Goal: Use online tool/utility: Utilize a website feature to perform a specific function

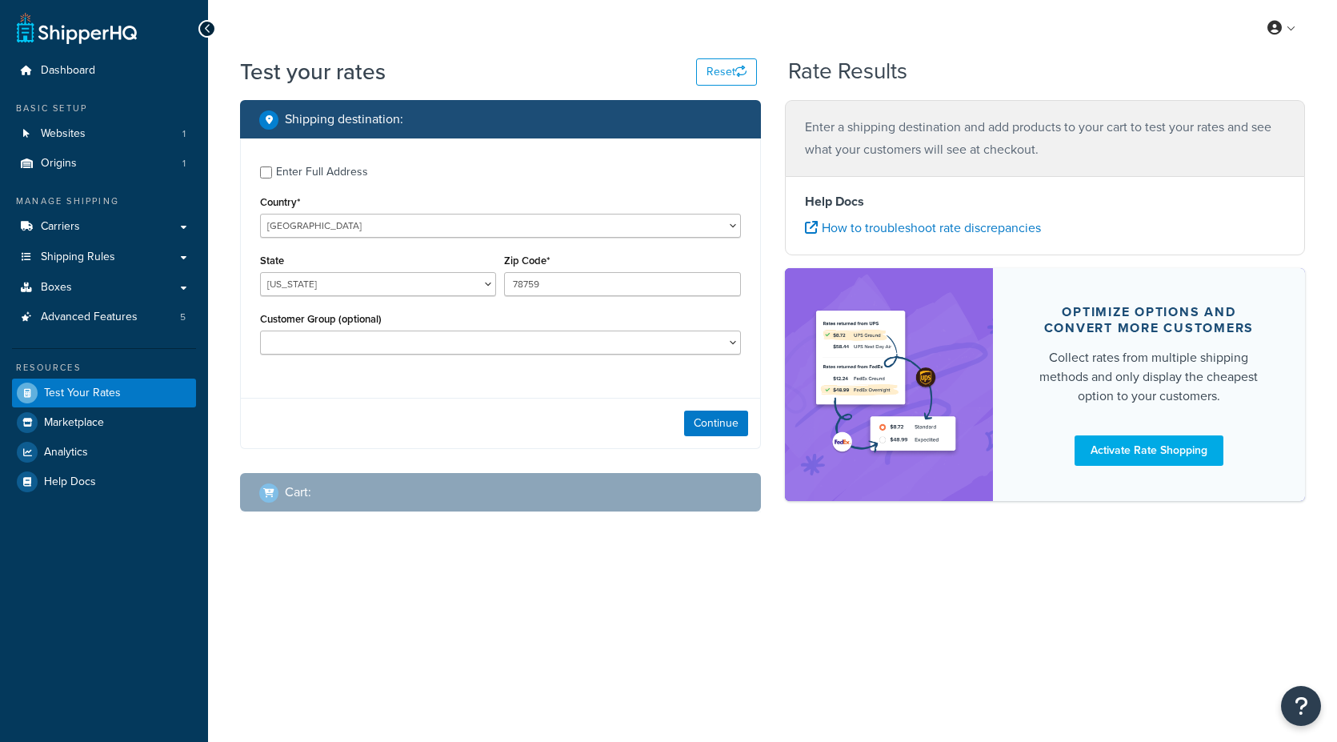
select select "TX"
click at [722, 417] on button "Continue" at bounding box center [716, 423] width 64 height 26
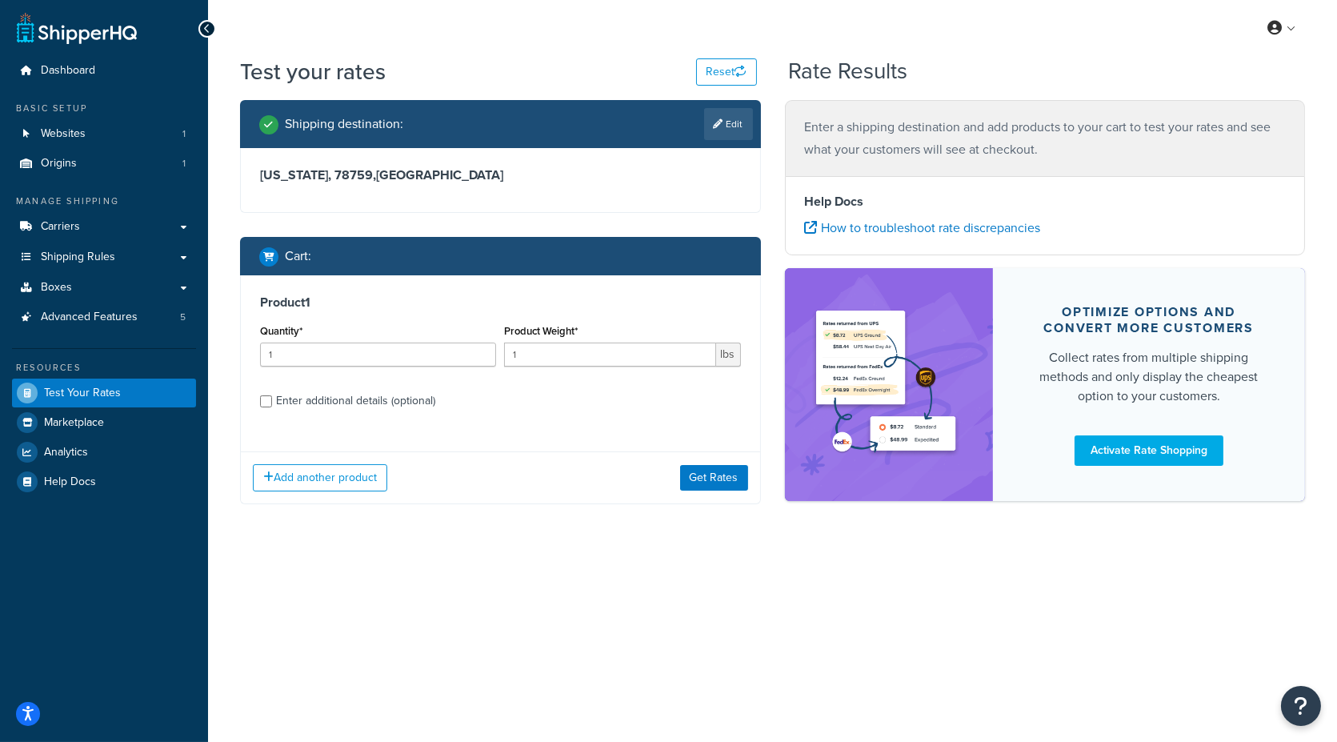
click at [354, 394] on div "Enter additional details (optional)" at bounding box center [355, 401] width 159 height 22
click at [272, 395] on input "Enter additional details (optional)" at bounding box center [266, 401] width 12 height 12
checkbox input "true"
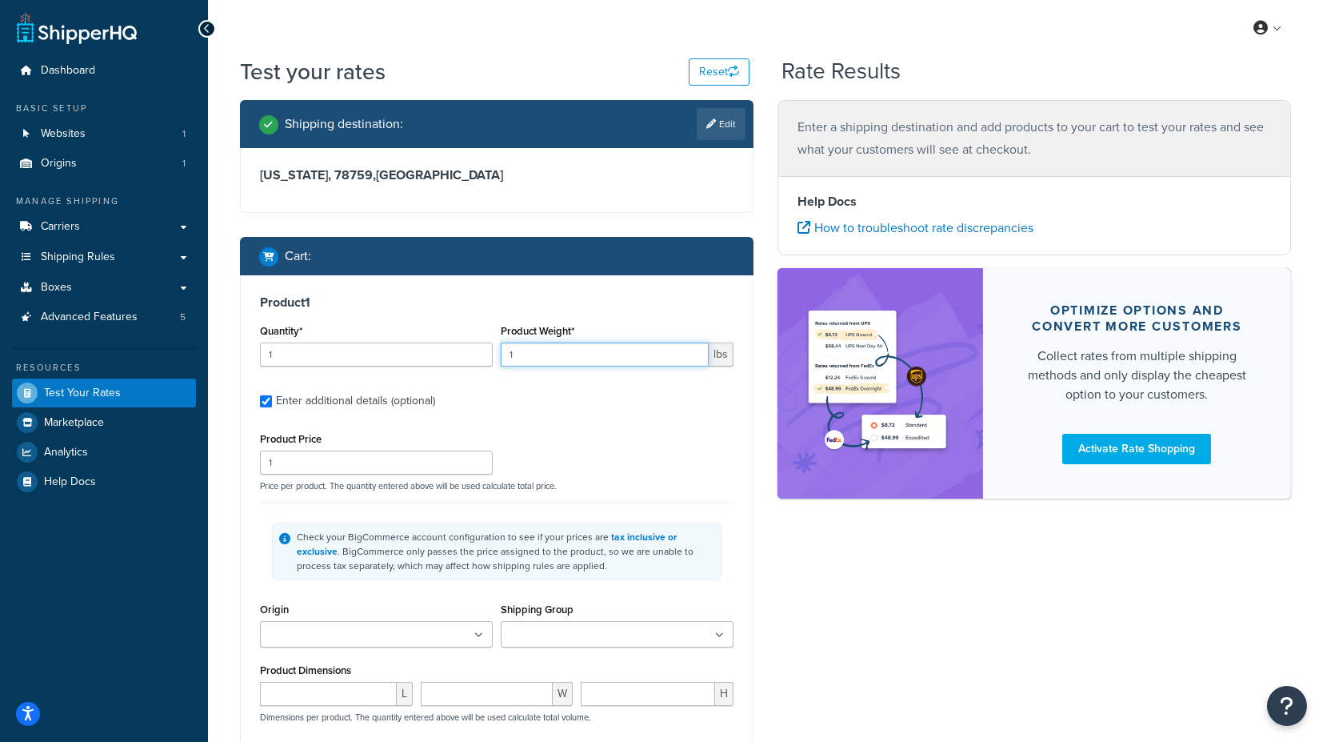
drag, startPoint x: 531, startPoint y: 362, endPoint x: 486, endPoint y: 362, distance: 45.6
click at [486, 362] on div "Quantity* 1 Product Weight* 1 lbs" at bounding box center [497, 349] width 482 height 58
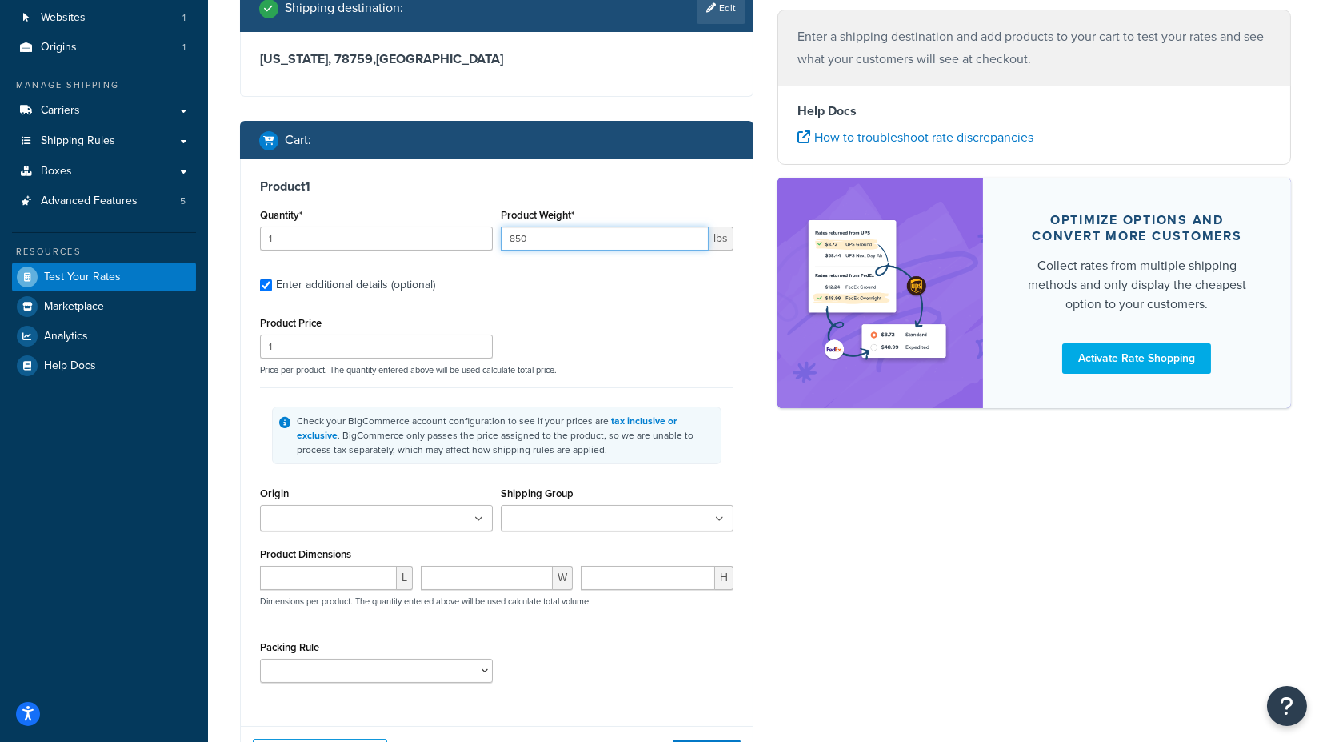
scroll to position [89, 0]
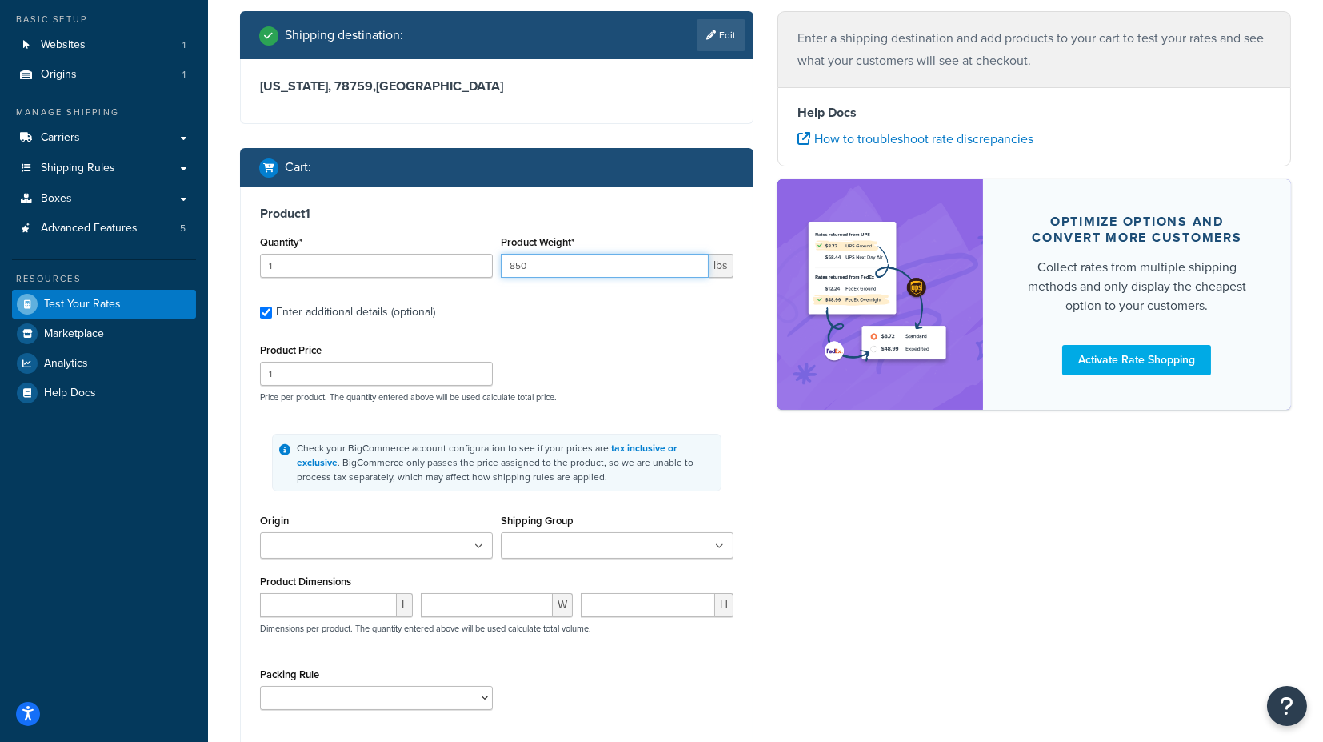
type input "850"
drag, startPoint x: 286, startPoint y: 374, endPoint x: 241, endPoint y: 372, distance: 44.8
click at [241, 372] on div "Product 1 Quantity* 1 Product Weight* 850 lbs Enter additional details (optiona…" at bounding box center [497, 463] width 512 height 554
type input "6911"
click at [341, 548] on input "Origin" at bounding box center [336, 547] width 142 height 18
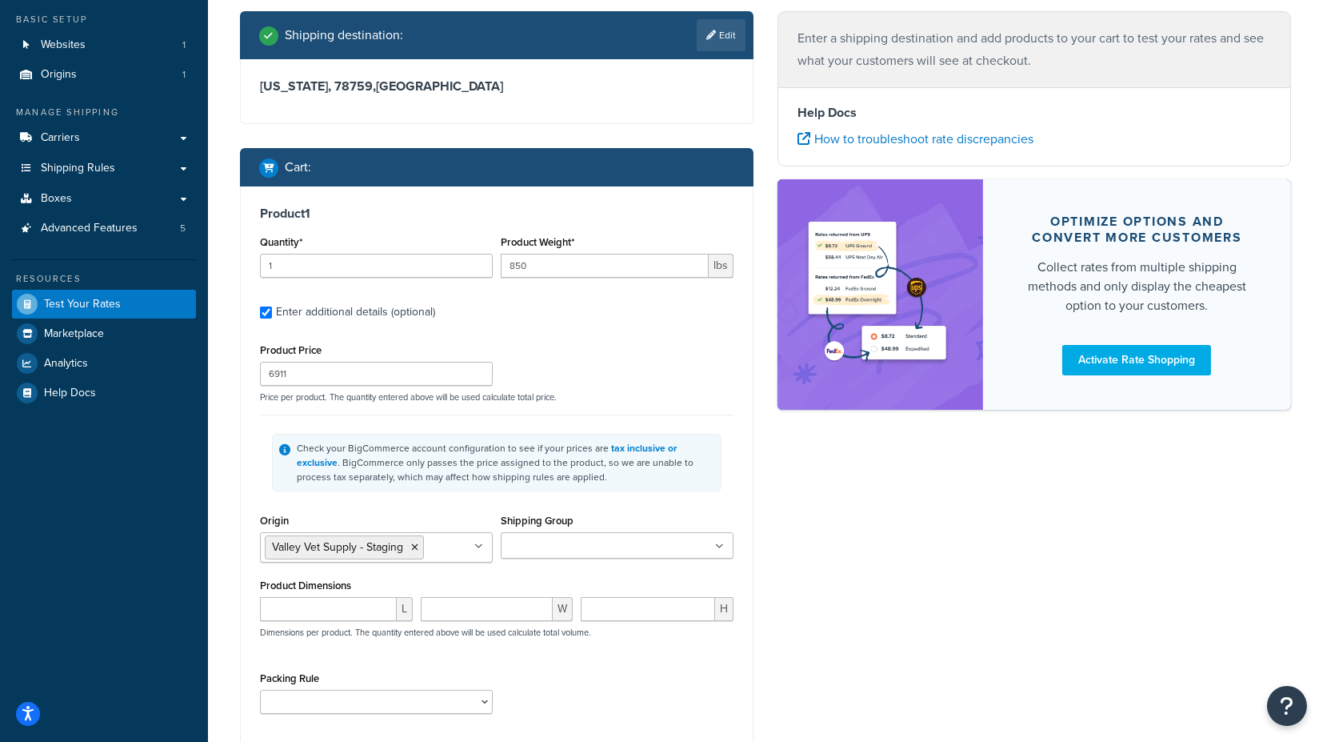
click at [519, 546] on input "Shipping Group" at bounding box center [577, 547] width 142 height 18
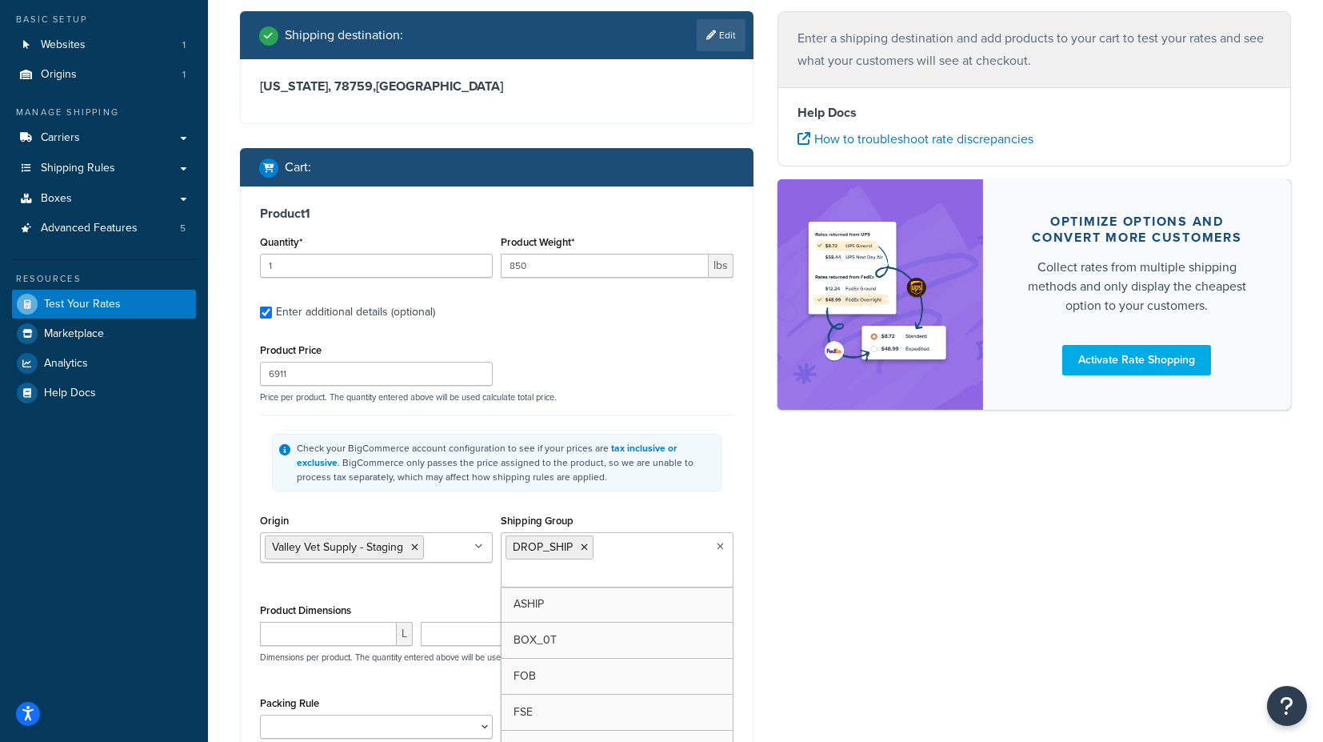
click at [616, 549] on ul "DROP_SHIP" at bounding box center [617, 559] width 233 height 55
click at [624, 546] on ul "DROP_SHIP" at bounding box center [617, 559] width 233 height 55
click at [819, 578] on div "Shipping destination : Edit Texas, 78759 , United States Cart : Product 1 Quant…" at bounding box center [765, 434] width 1075 height 847
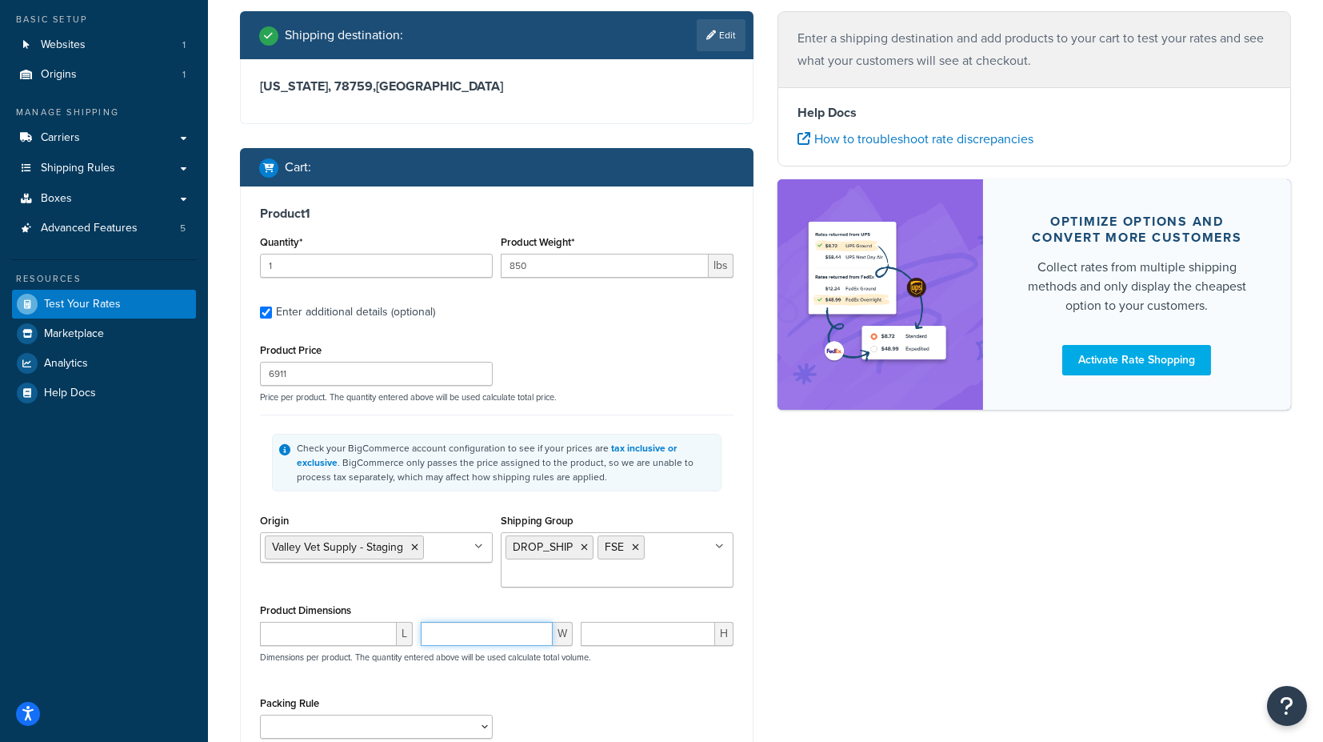
click at [459, 634] on input "number" at bounding box center [487, 634] width 133 height 24
paste input "144.00"
type input "144.00"
click at [612, 626] on input "number" at bounding box center [648, 634] width 134 height 24
paste input "84.00"
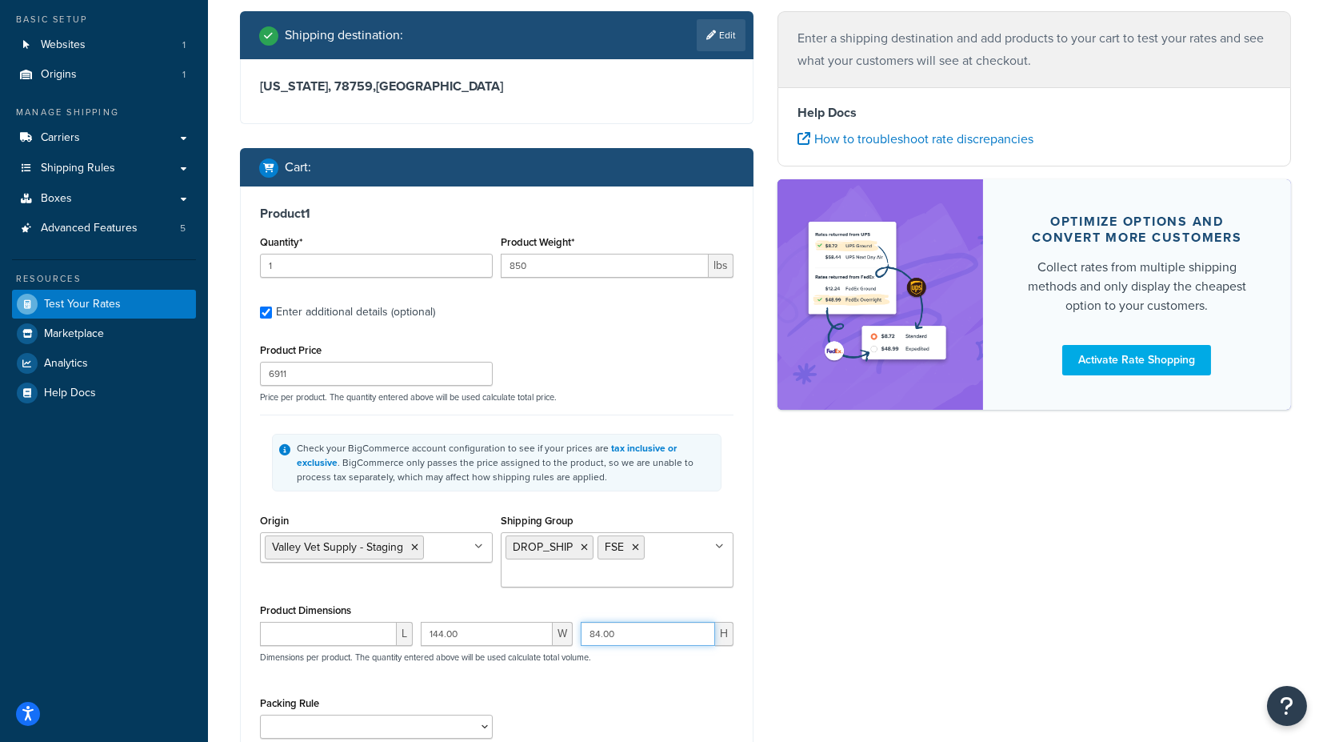
type input "84.00"
click at [303, 630] on input "number" at bounding box center [328, 634] width 137 height 24
paste input "144.00"
type input "144.00"
click at [820, 590] on div "Shipping destination : Edit [US_STATE], 78759 , [GEOGRAPHIC_DATA] Cart : Produc…" at bounding box center [765, 434] width 1075 height 847
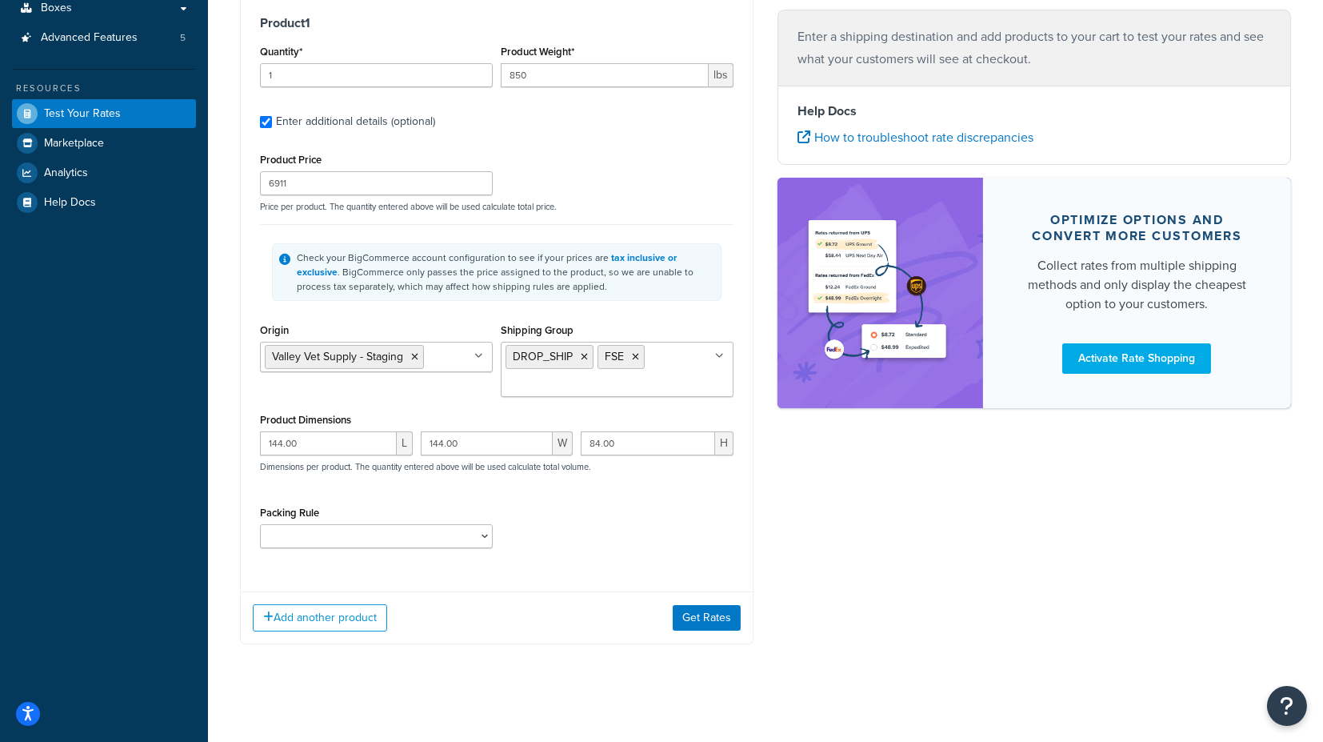
scroll to position [283, 0]
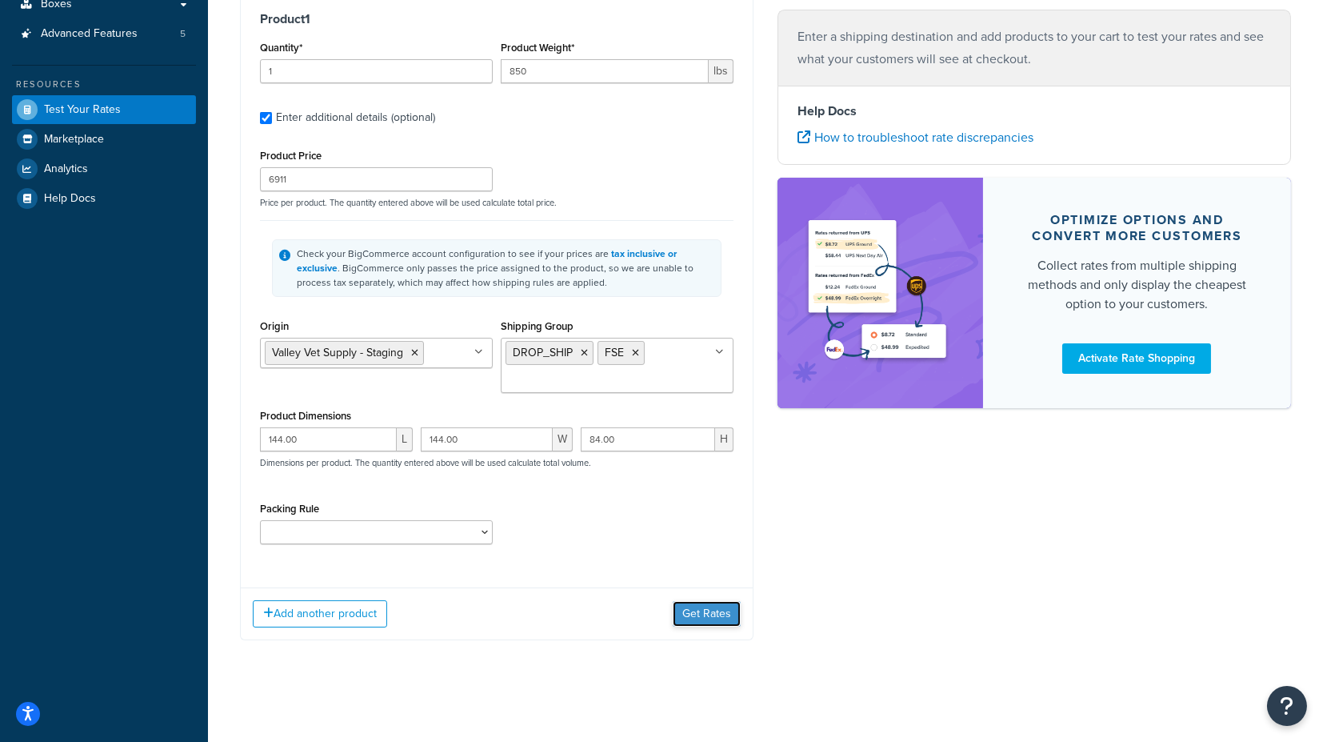
click at [710, 614] on button "Get Rates" at bounding box center [707, 614] width 68 height 26
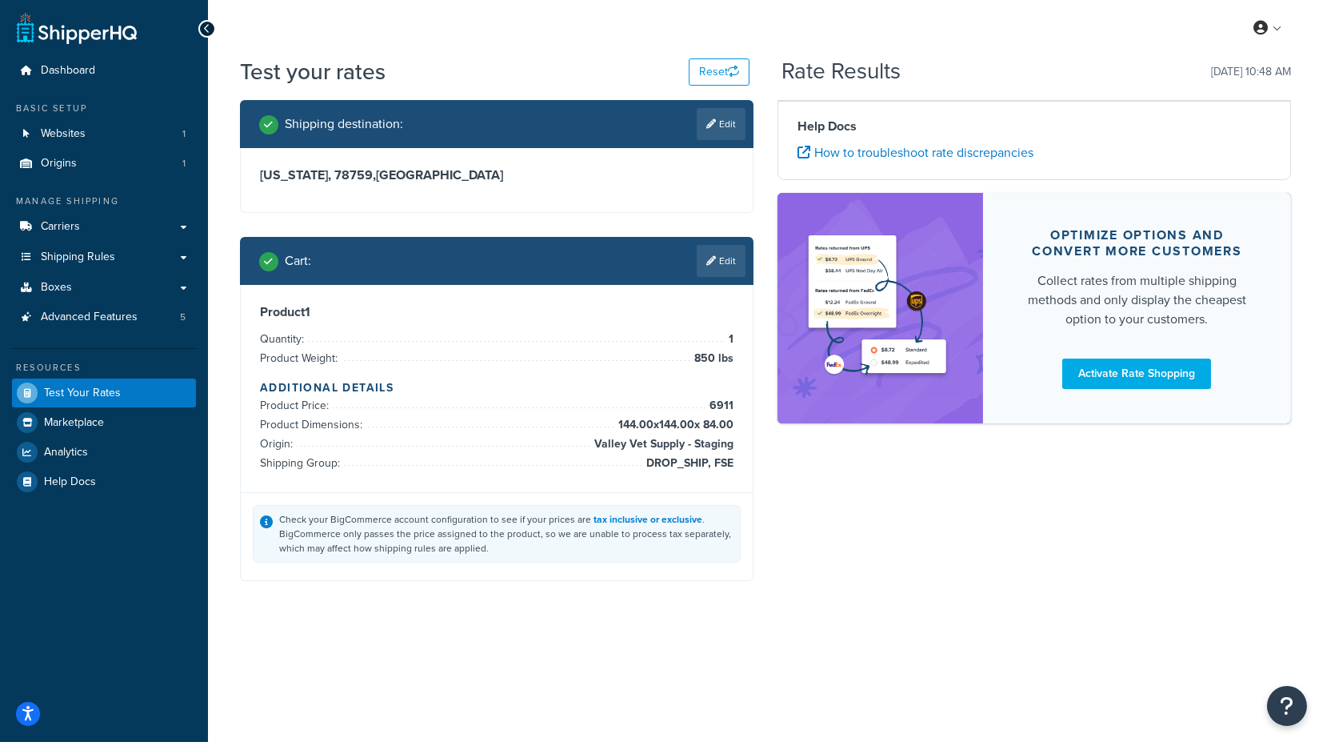
scroll to position [0, 0]
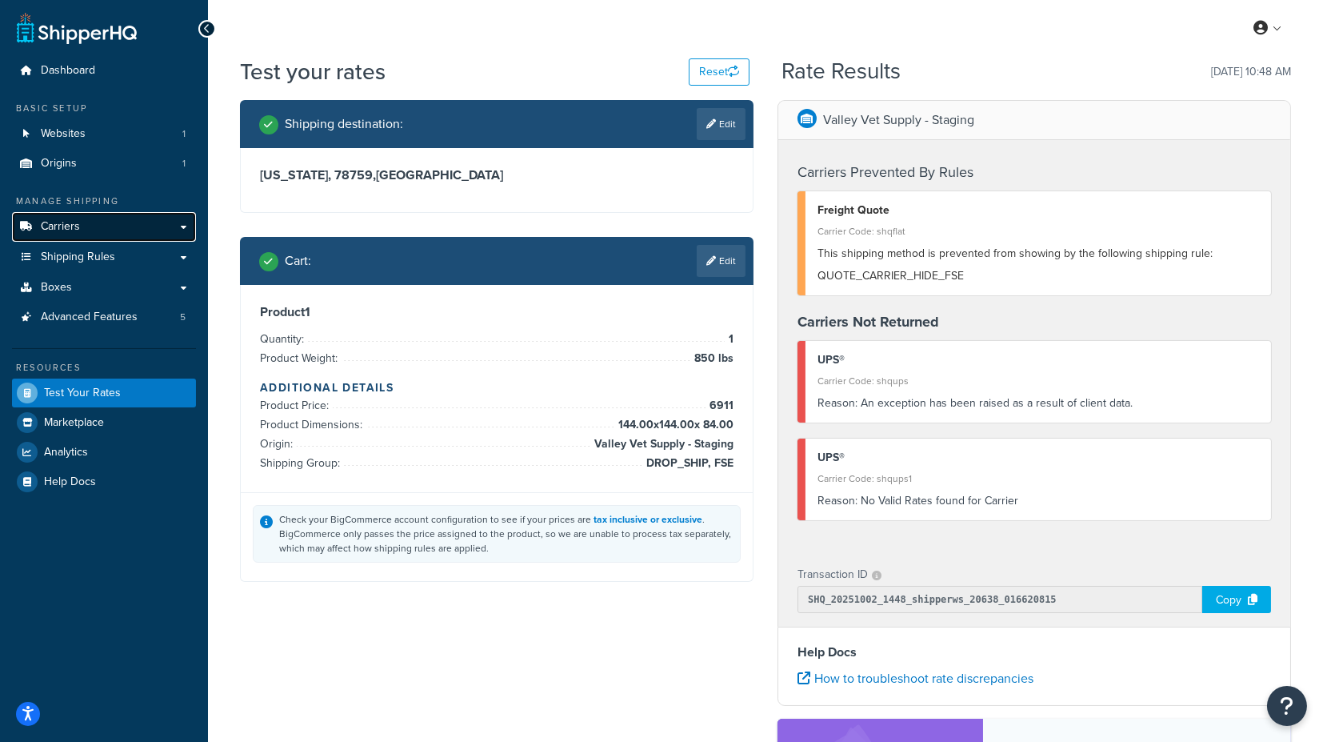
click at [106, 226] on link "Carriers" at bounding box center [104, 227] width 184 height 30
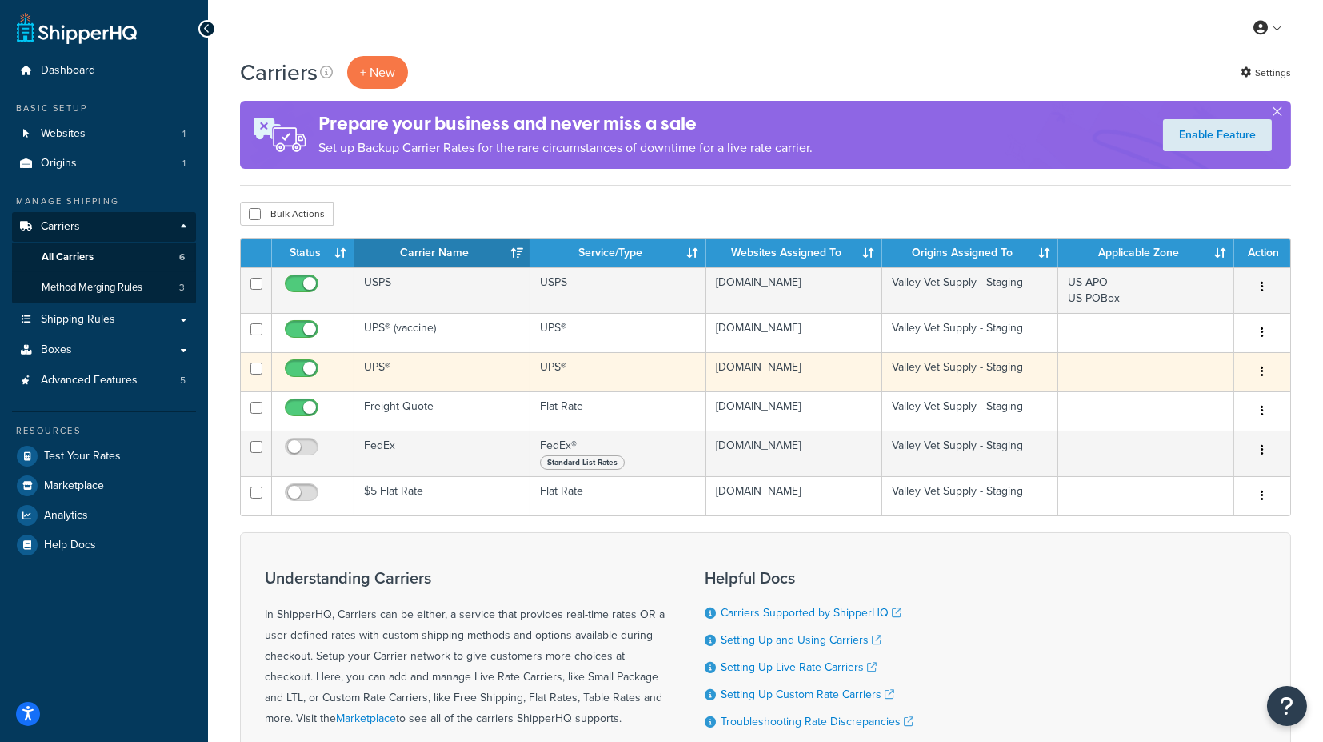
click at [382, 362] on td "UPS®" at bounding box center [442, 371] width 176 height 39
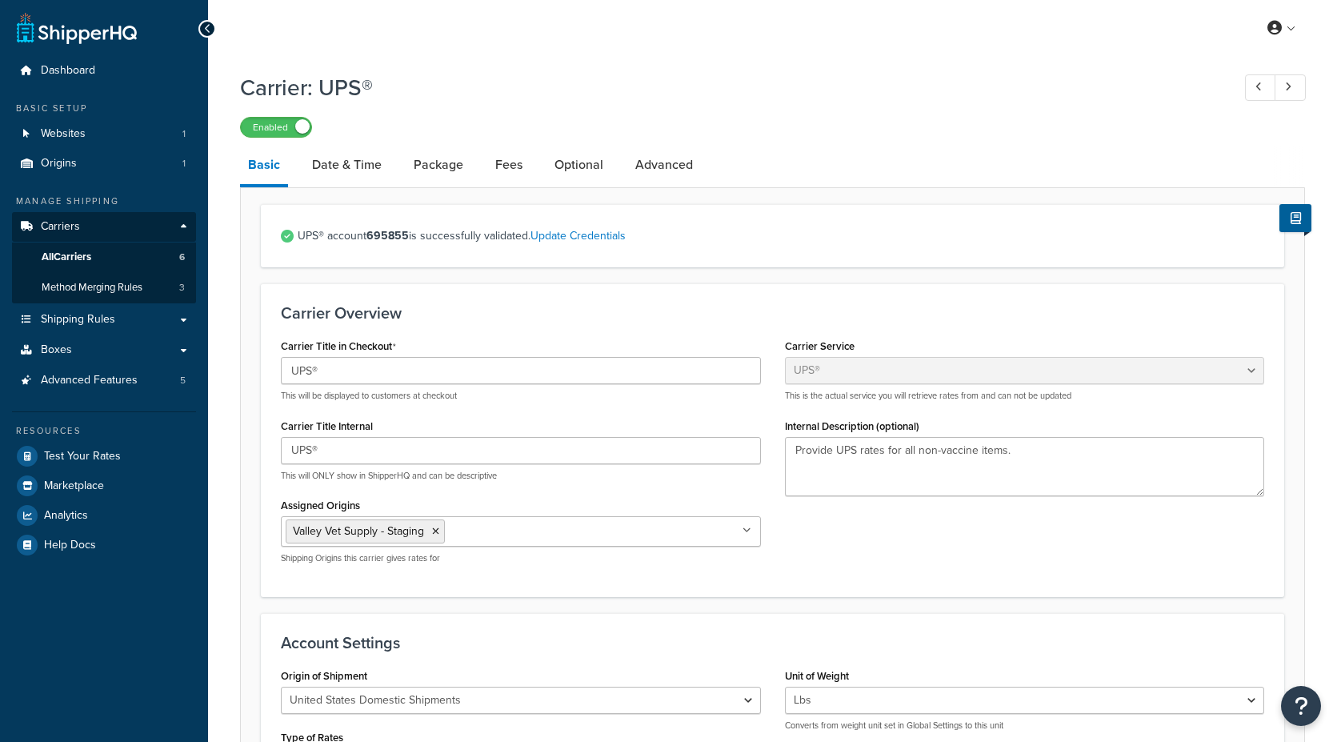
select select "ups"
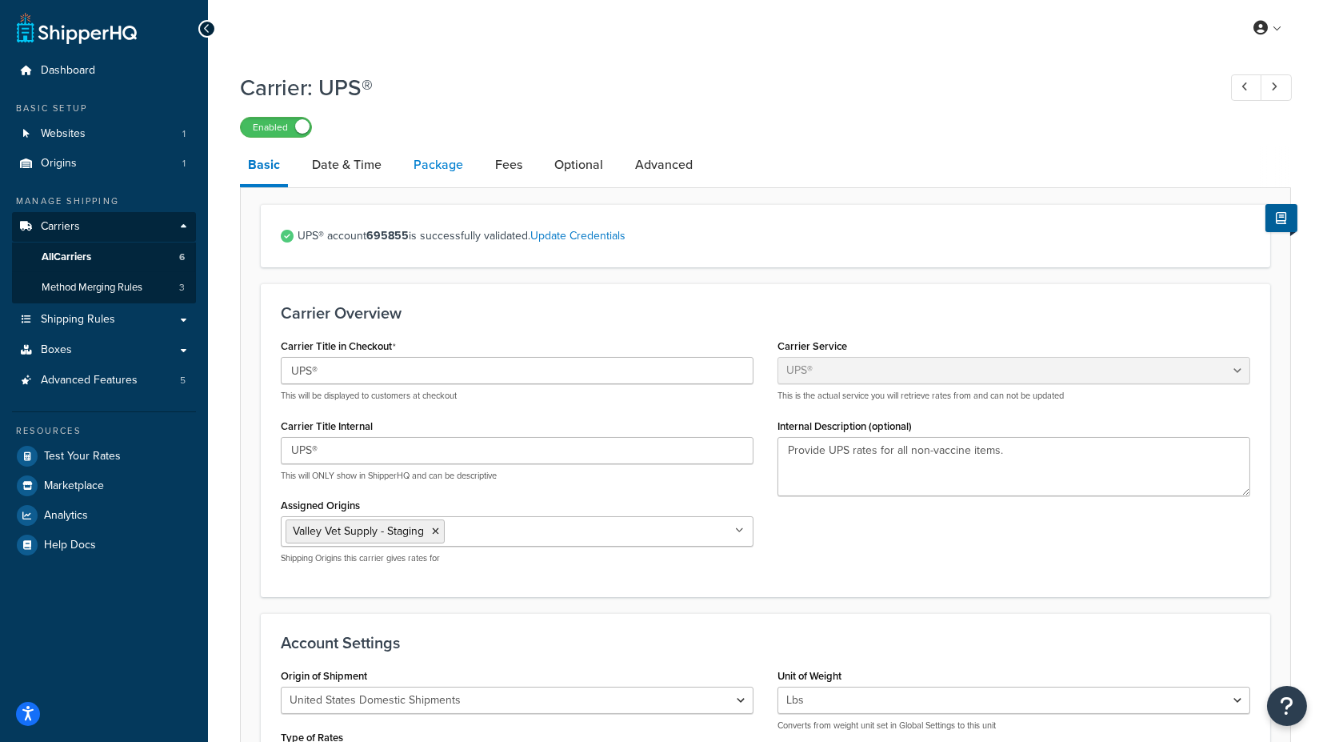
click at [445, 170] on link "Package" at bounding box center [439, 165] width 66 height 38
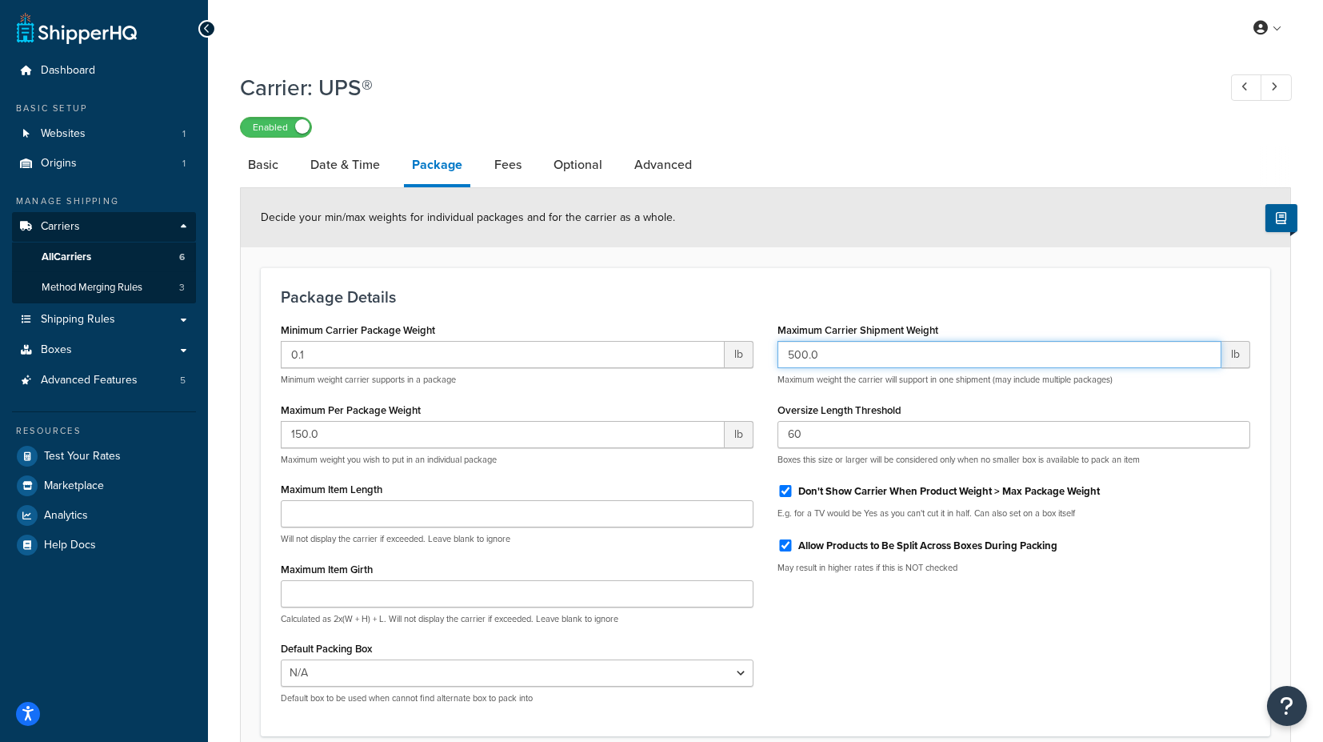
click at [841, 350] on input "500.0" at bounding box center [1000, 354] width 444 height 27
click at [782, 487] on input "Don't Show Carrier When Product Weight > Max Package Weight" at bounding box center [786, 491] width 16 height 12
checkbox input "false"
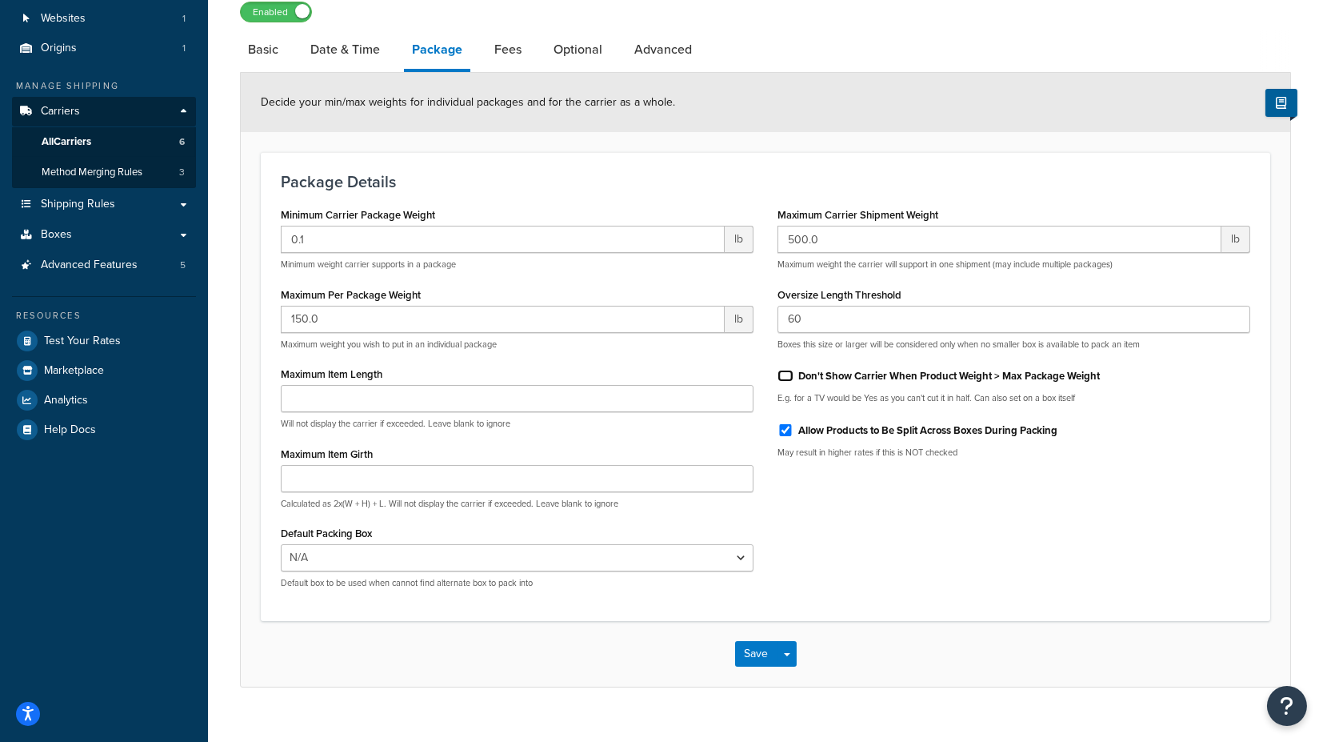
scroll to position [139, 0]
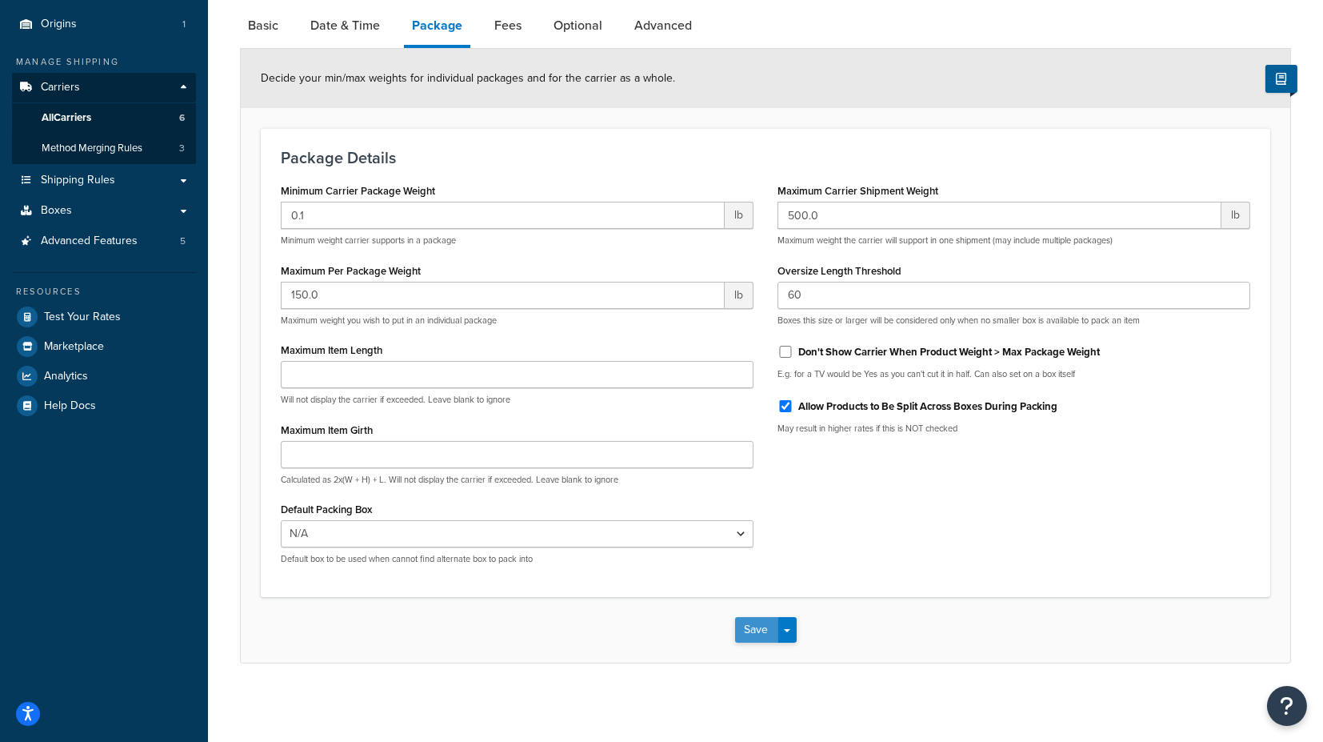
click at [749, 629] on button "Save" at bounding box center [756, 630] width 43 height 26
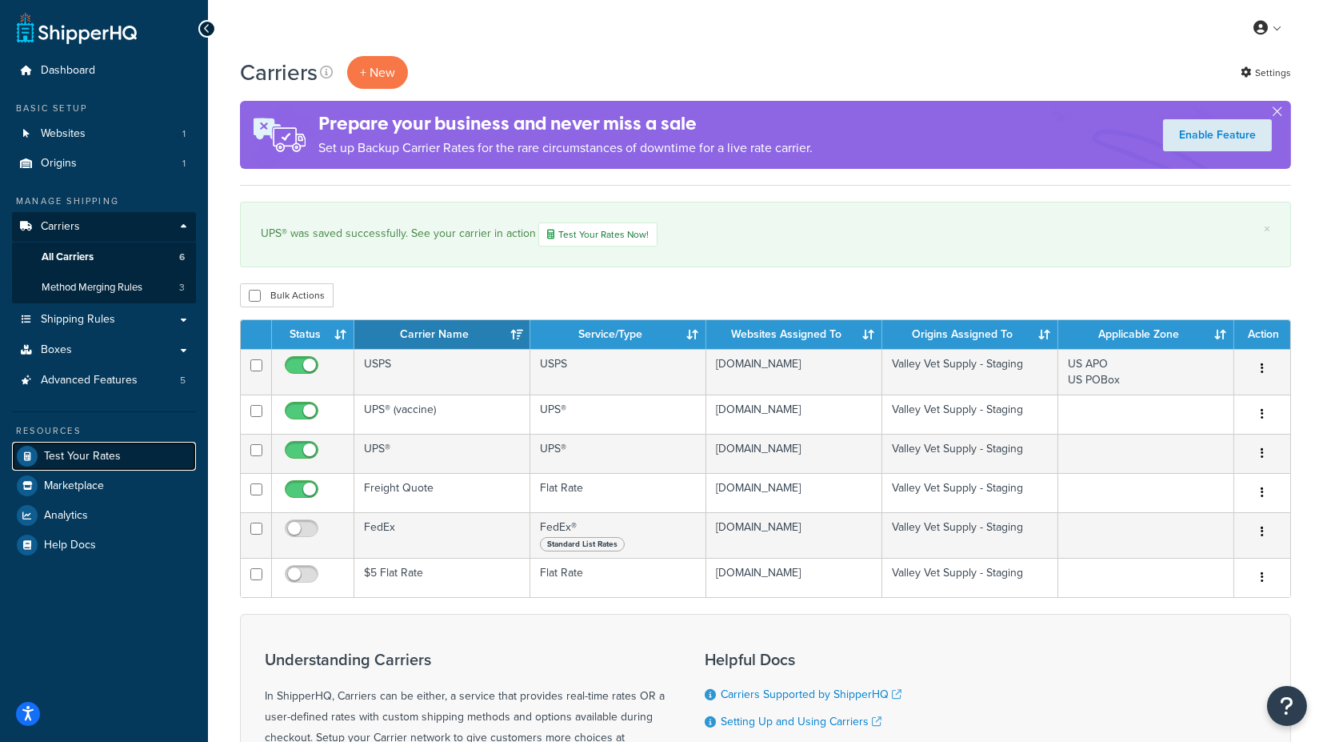
click at [86, 458] on span "Test Your Rates" at bounding box center [82, 457] width 77 height 14
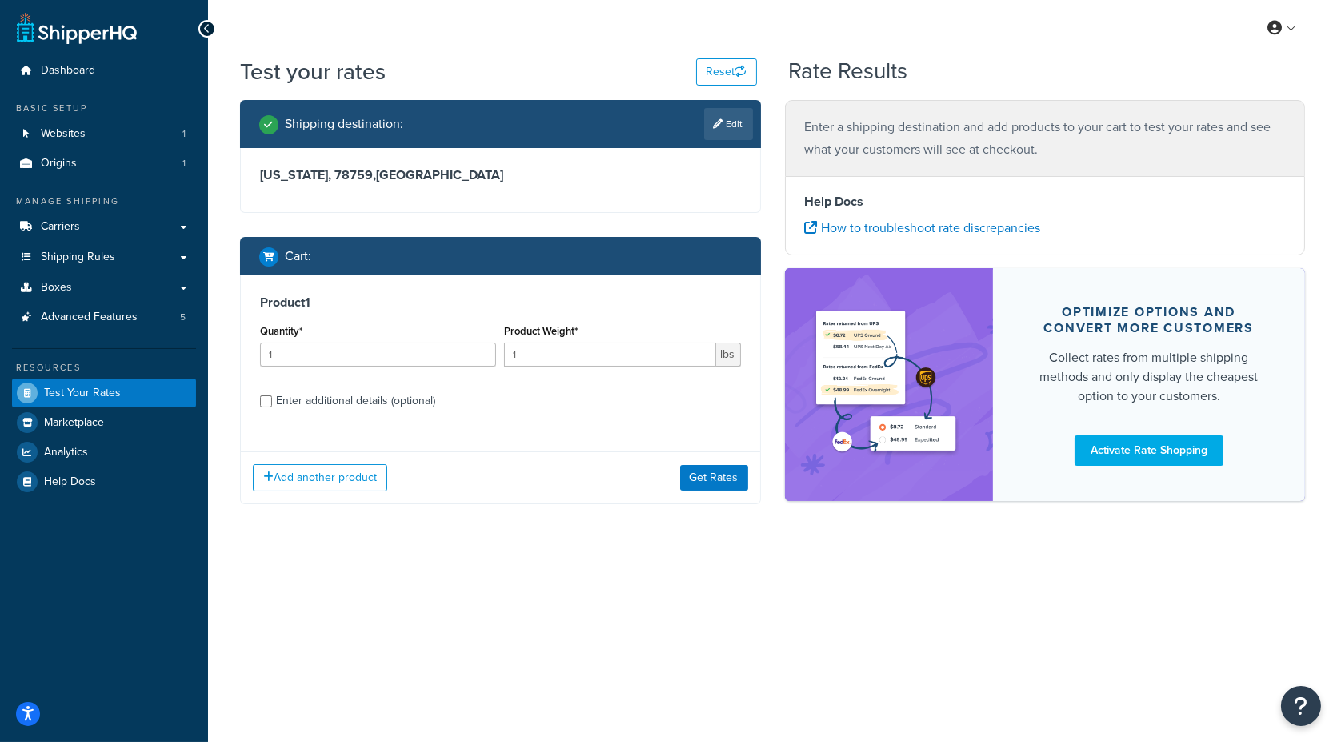
click at [371, 398] on div "Enter additional details (optional)" at bounding box center [355, 401] width 159 height 22
click at [272, 398] on input "Enter additional details (optional)" at bounding box center [266, 401] width 12 height 12
checkbox input "true"
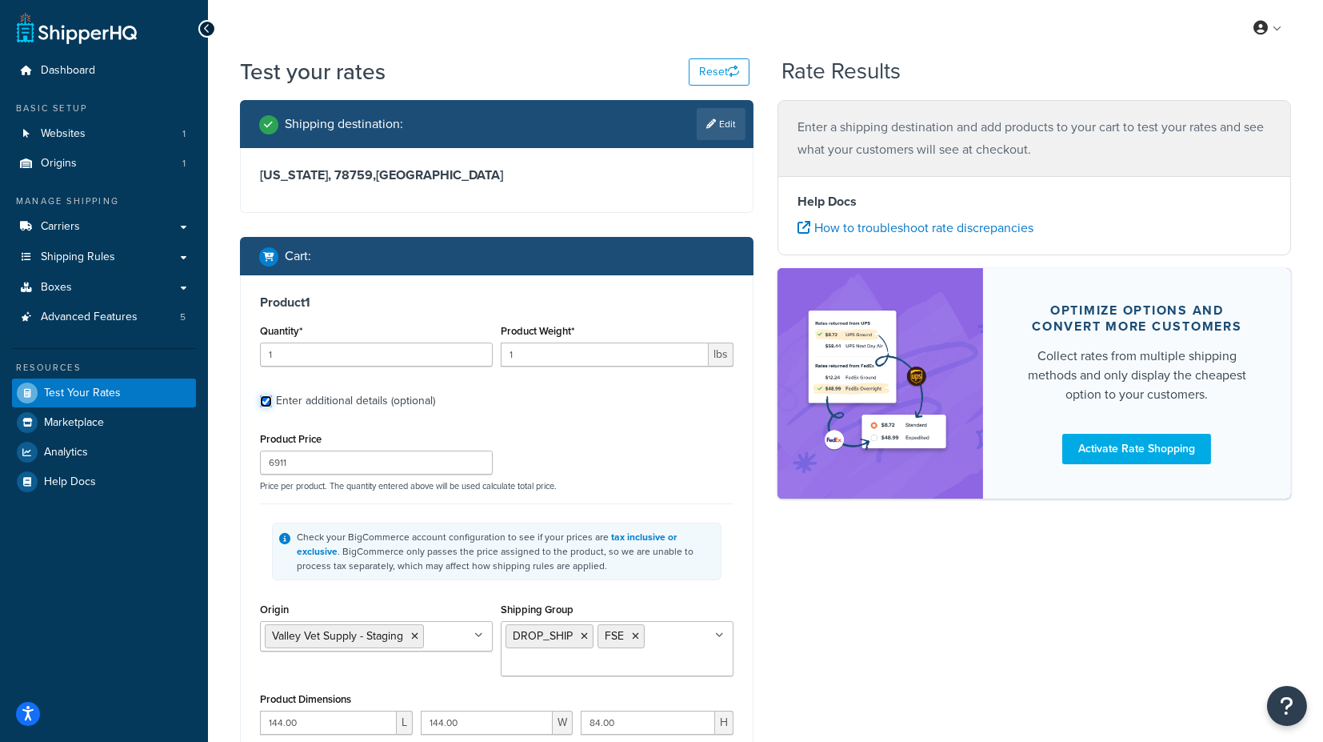
scroll to position [89, 0]
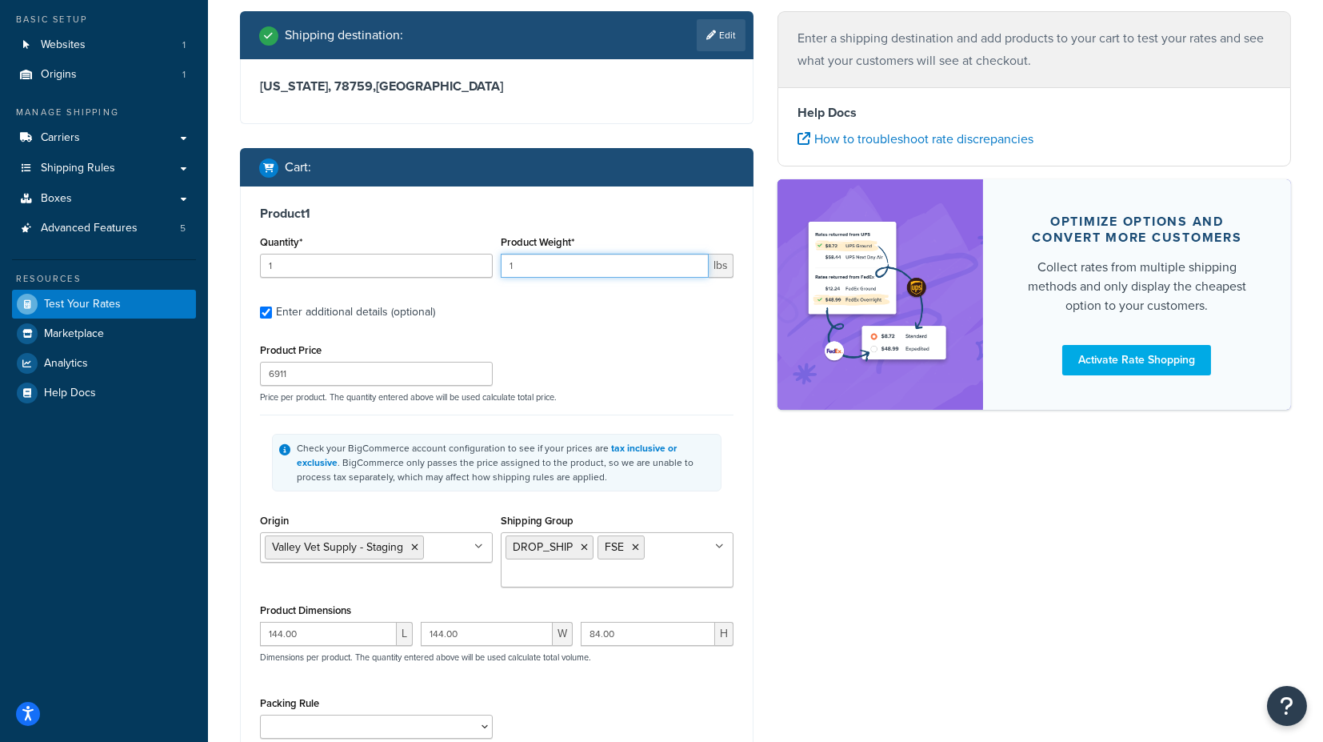
drag, startPoint x: 550, startPoint y: 270, endPoint x: 470, endPoint y: 263, distance: 80.3
click at [470, 263] on div "Quantity* 1 Product Weight* 1 lbs" at bounding box center [497, 260] width 482 height 58
type input "850"
click at [216, 389] on div "Test your rates Reset Rate Results Shipping destination : Edit Texas, 78759 , U…" at bounding box center [765, 432] width 1115 height 931
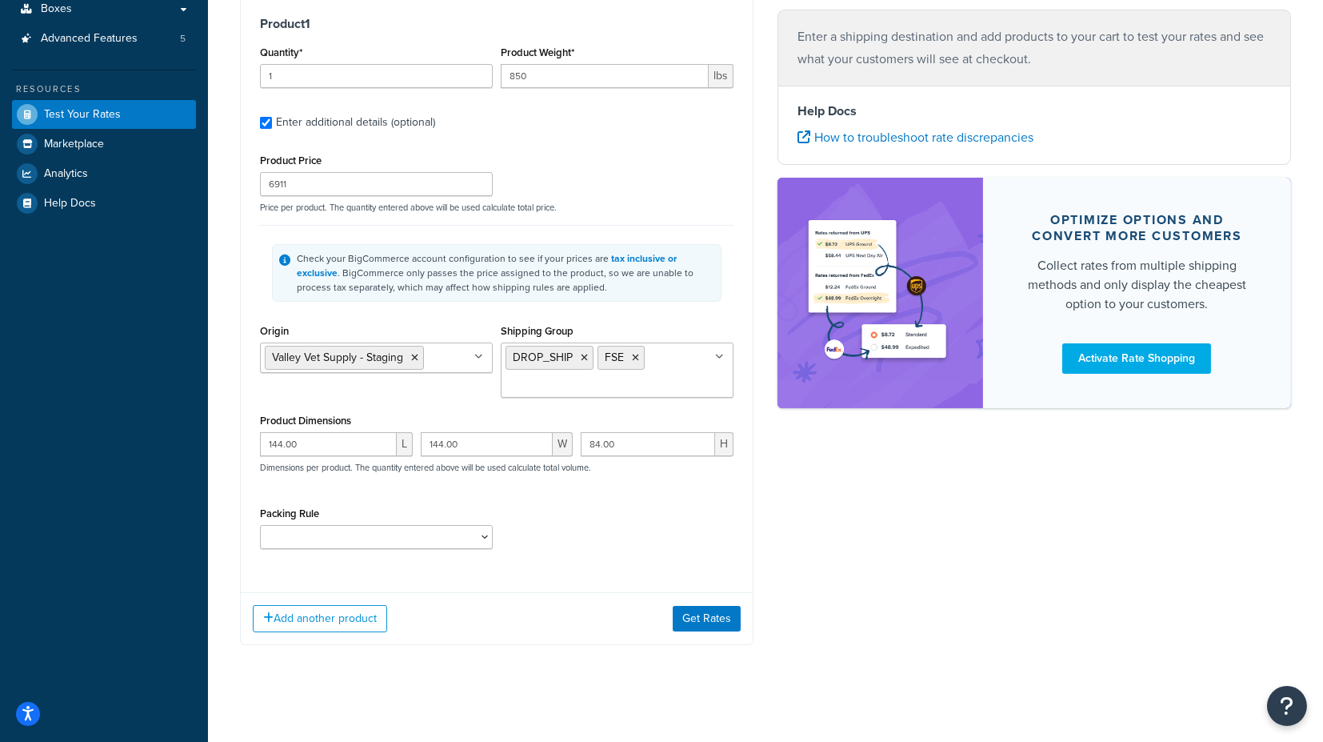
scroll to position [283, 0]
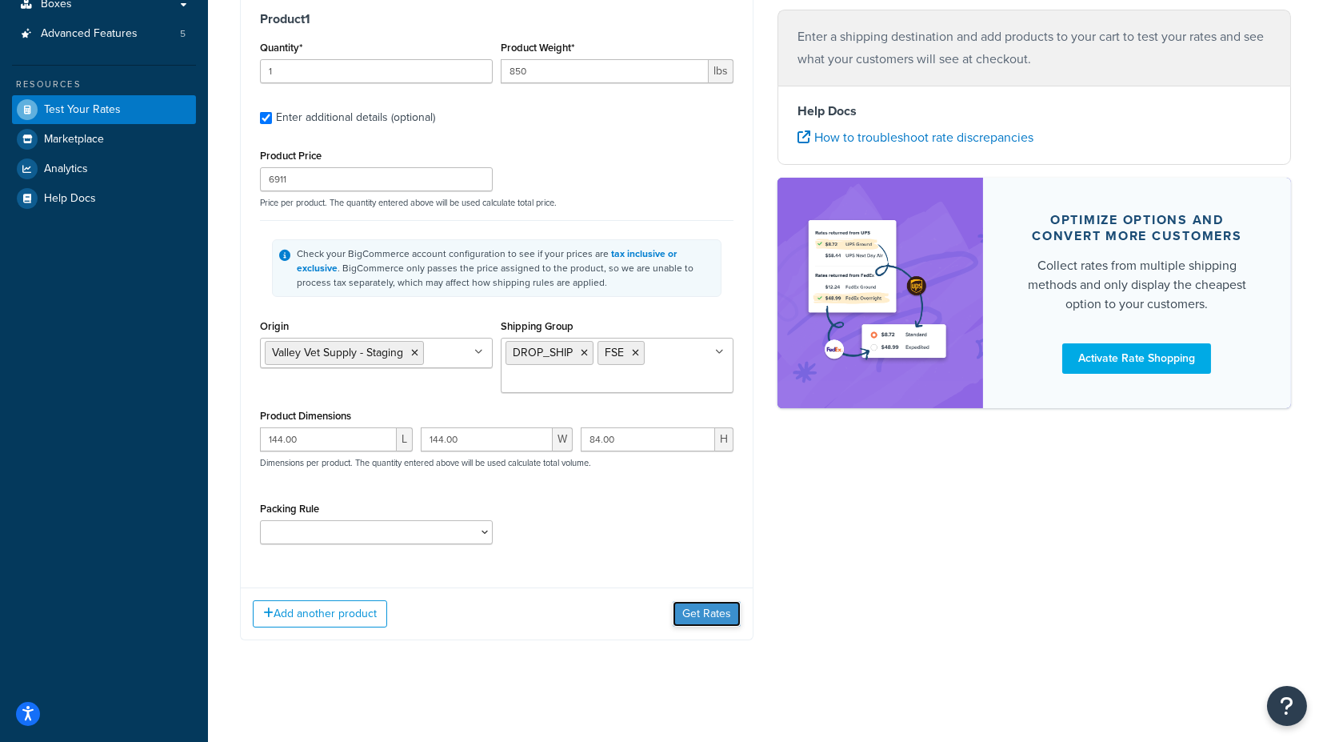
click at [702, 616] on button "Get Rates" at bounding box center [707, 614] width 68 height 26
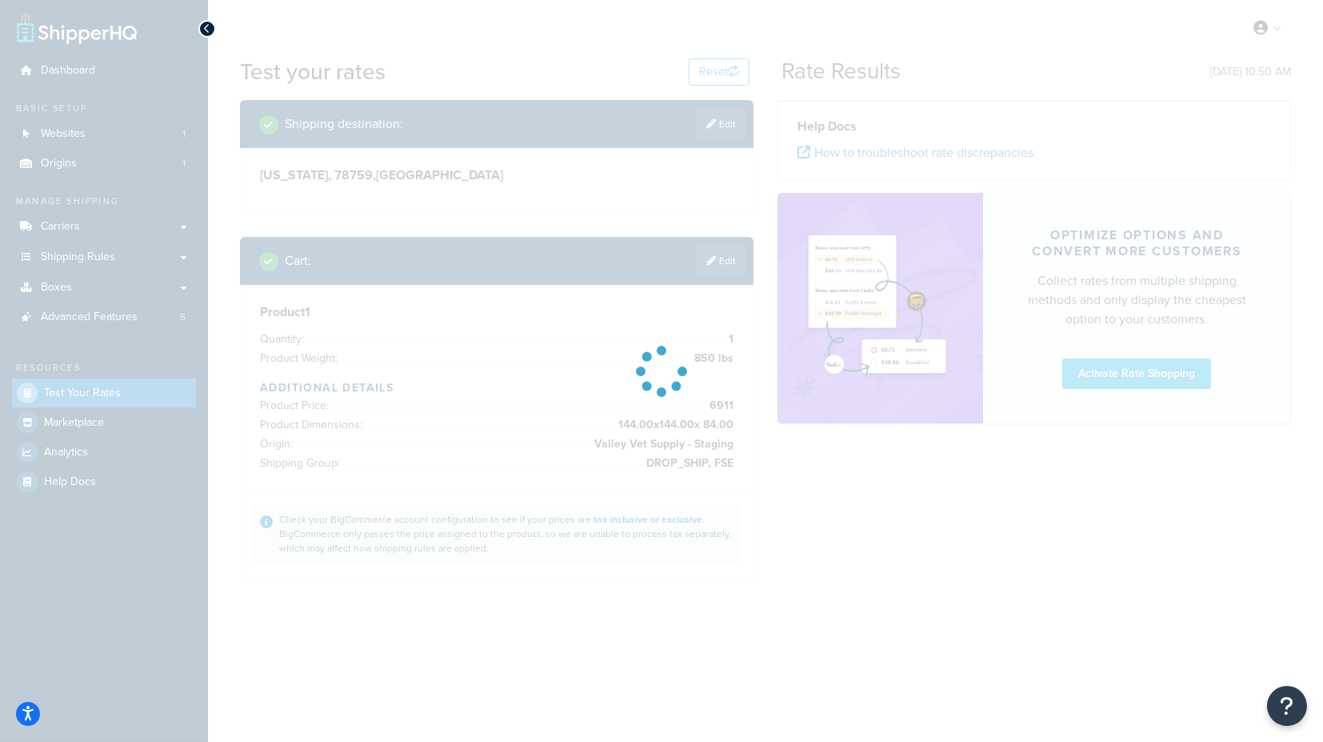
scroll to position [0, 0]
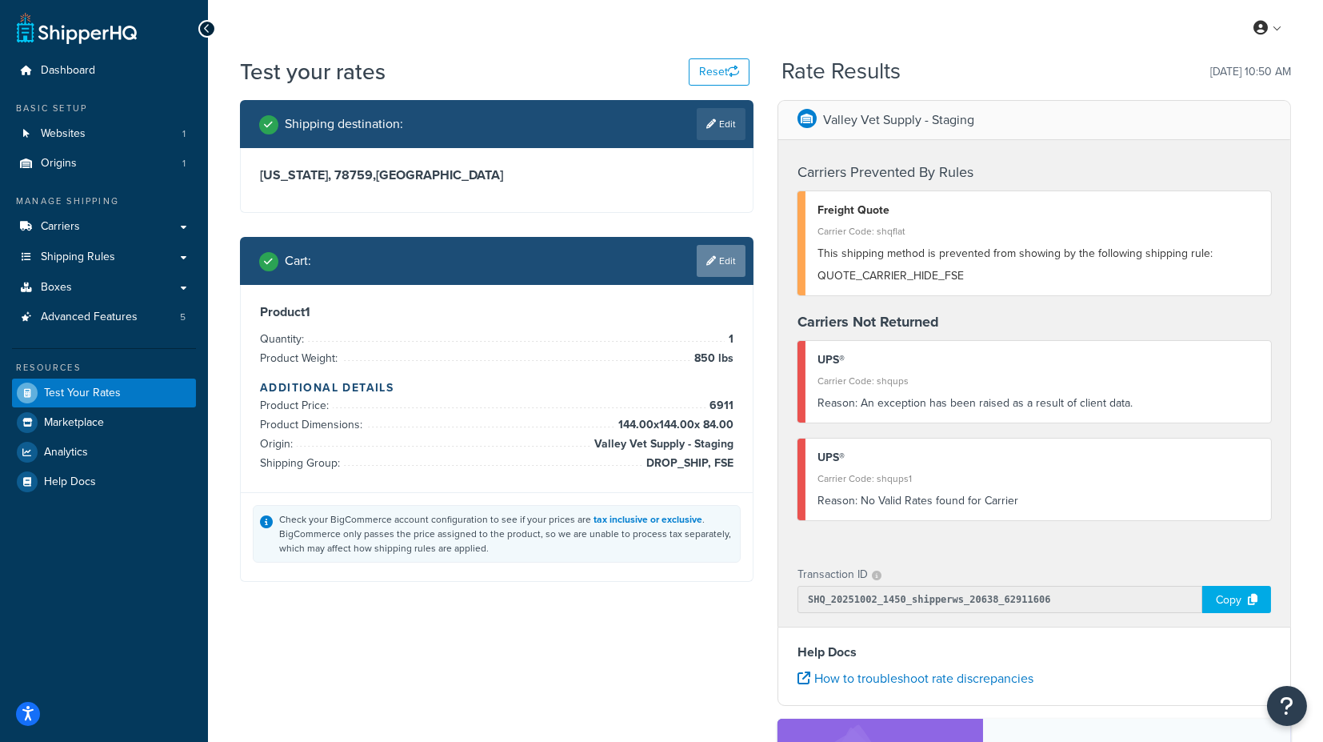
click at [720, 254] on link "Edit" at bounding box center [721, 261] width 49 height 32
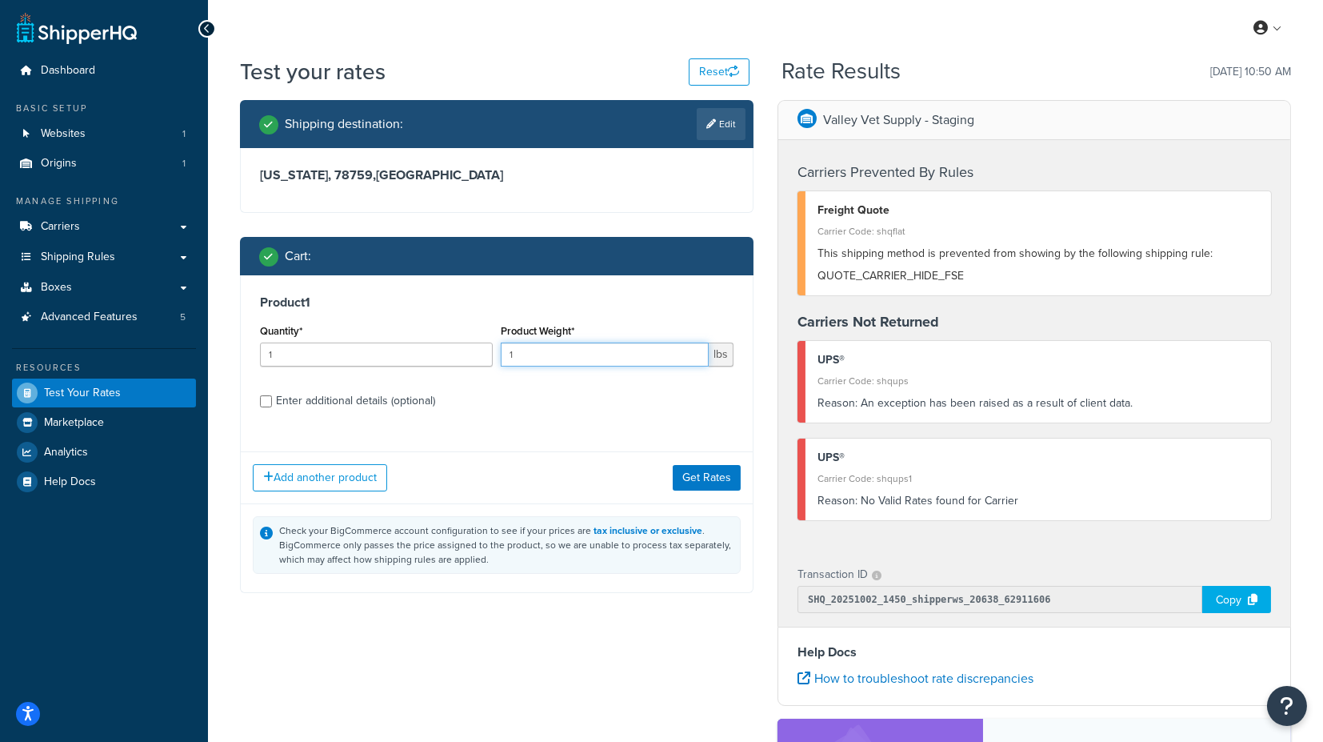
drag, startPoint x: 564, startPoint y: 354, endPoint x: 486, endPoint y: 350, distance: 77.8
click at [486, 350] on div "Quantity* 1 Product Weight* 1 lbs" at bounding box center [497, 349] width 482 height 58
type input "850"
click at [395, 402] on div "Enter additional details (optional)" at bounding box center [355, 401] width 159 height 22
click at [272, 402] on input "Enter additional details (optional)" at bounding box center [266, 401] width 12 height 12
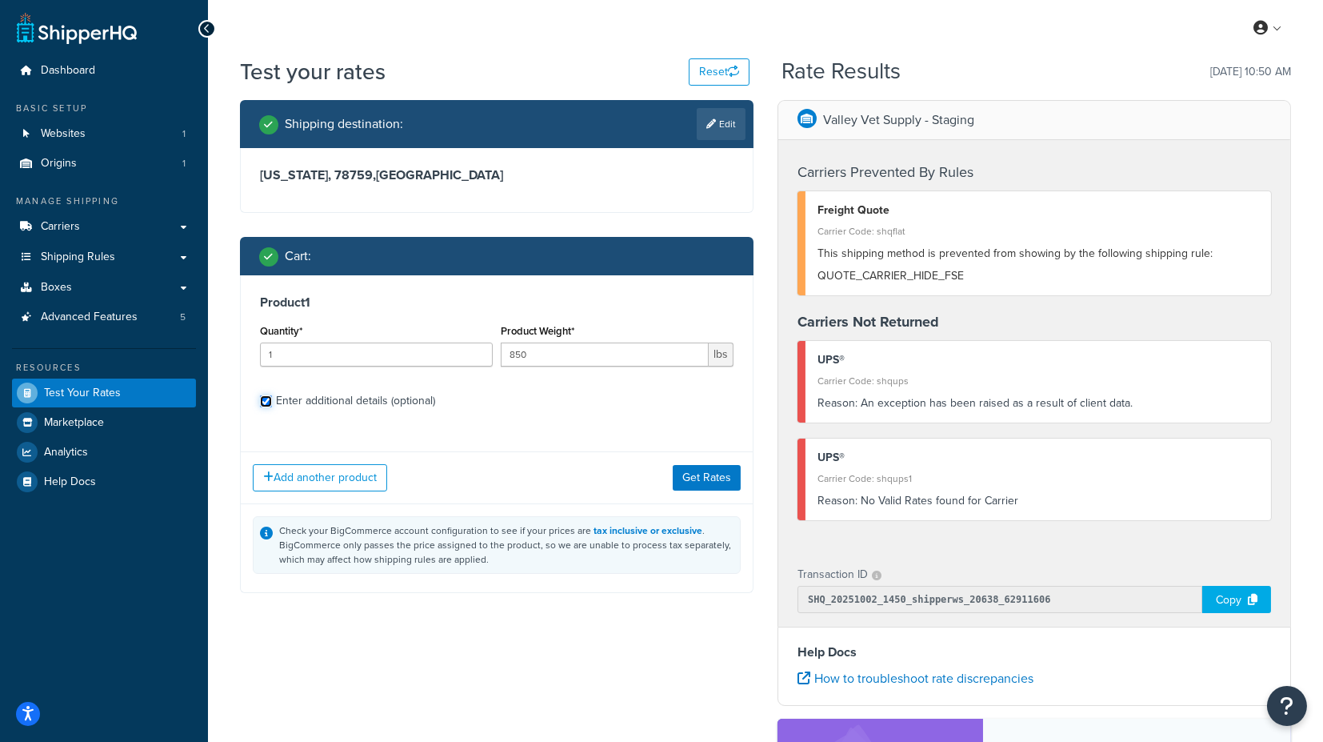
checkbox input "true"
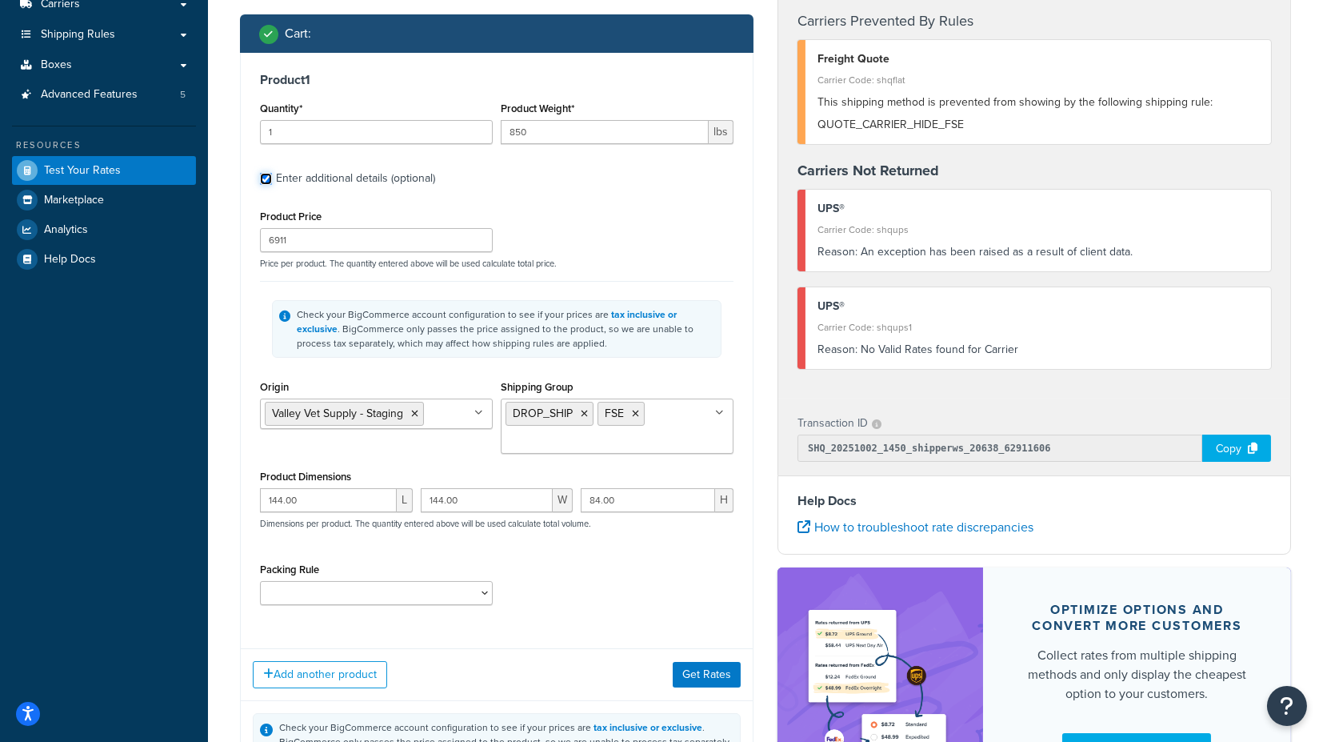
scroll to position [266, 0]
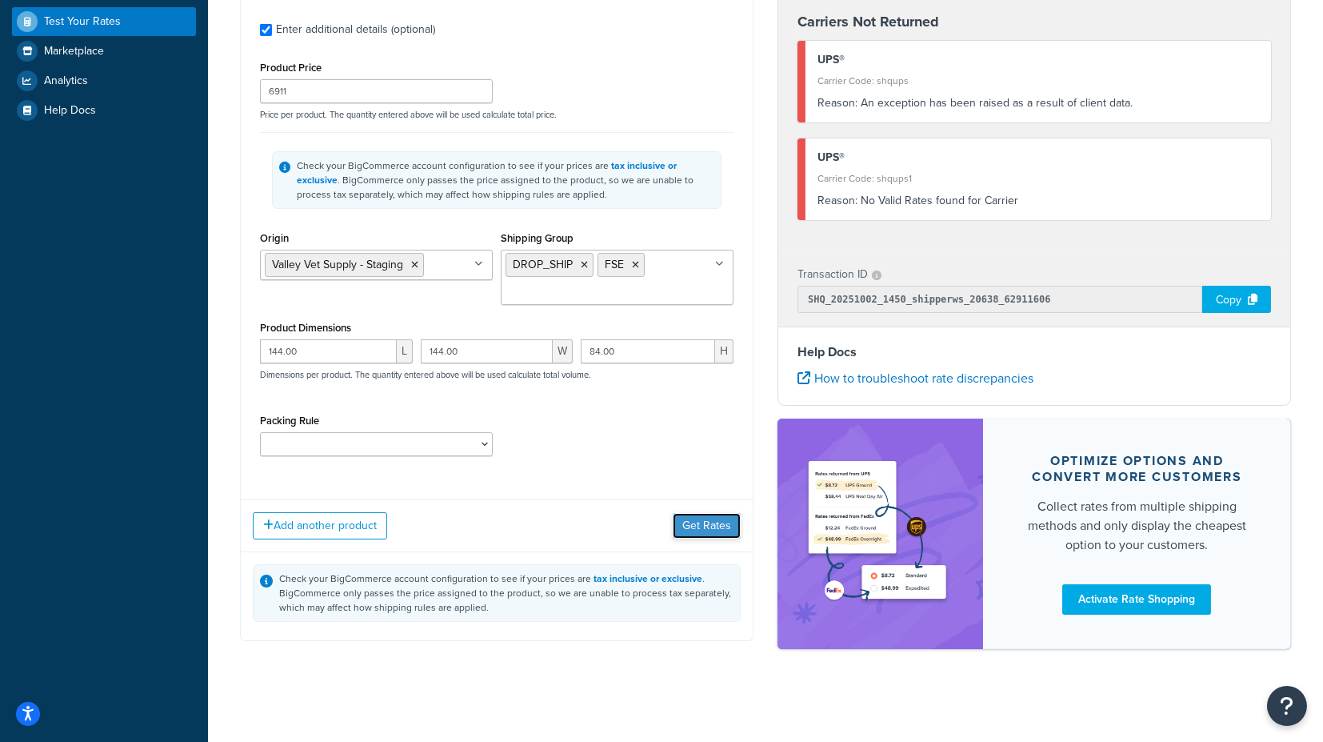
click at [710, 519] on button "Get Rates" at bounding box center [707, 526] width 68 height 26
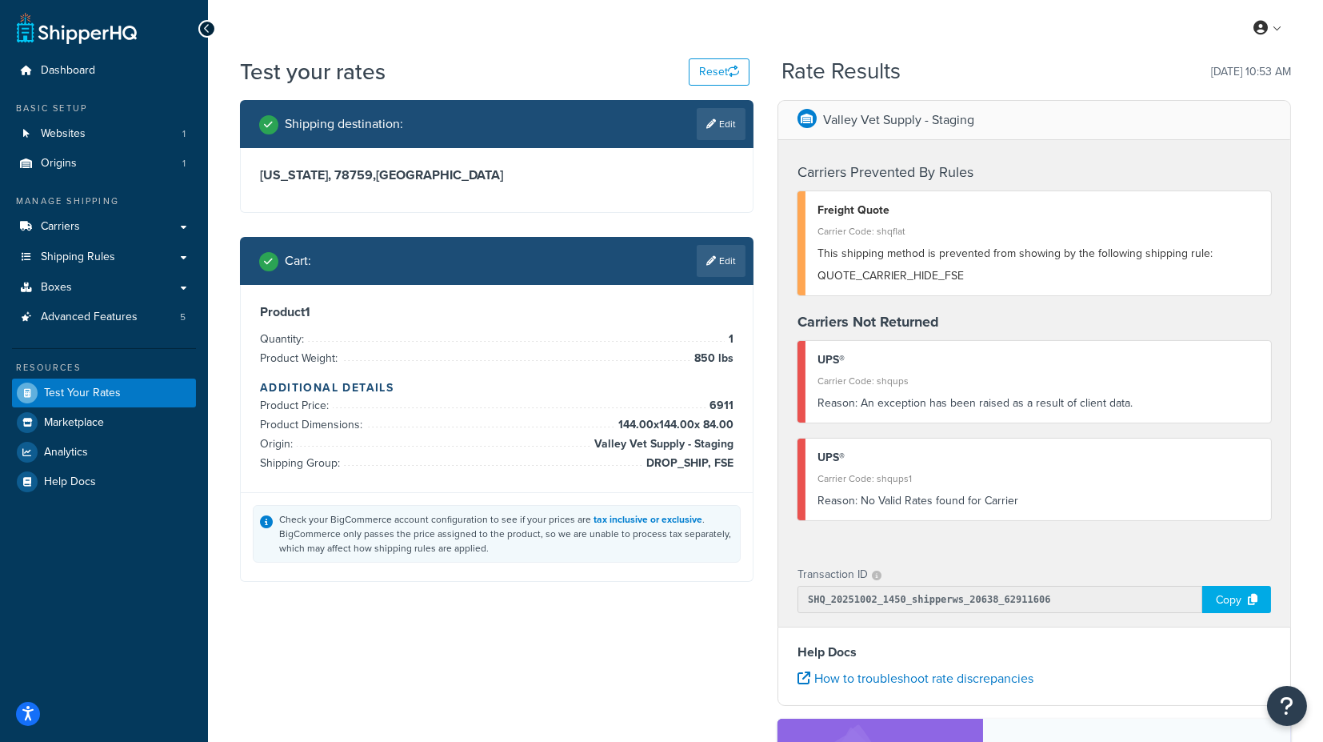
scroll to position [0, 0]
click at [138, 238] on link "Carriers" at bounding box center [104, 227] width 184 height 30
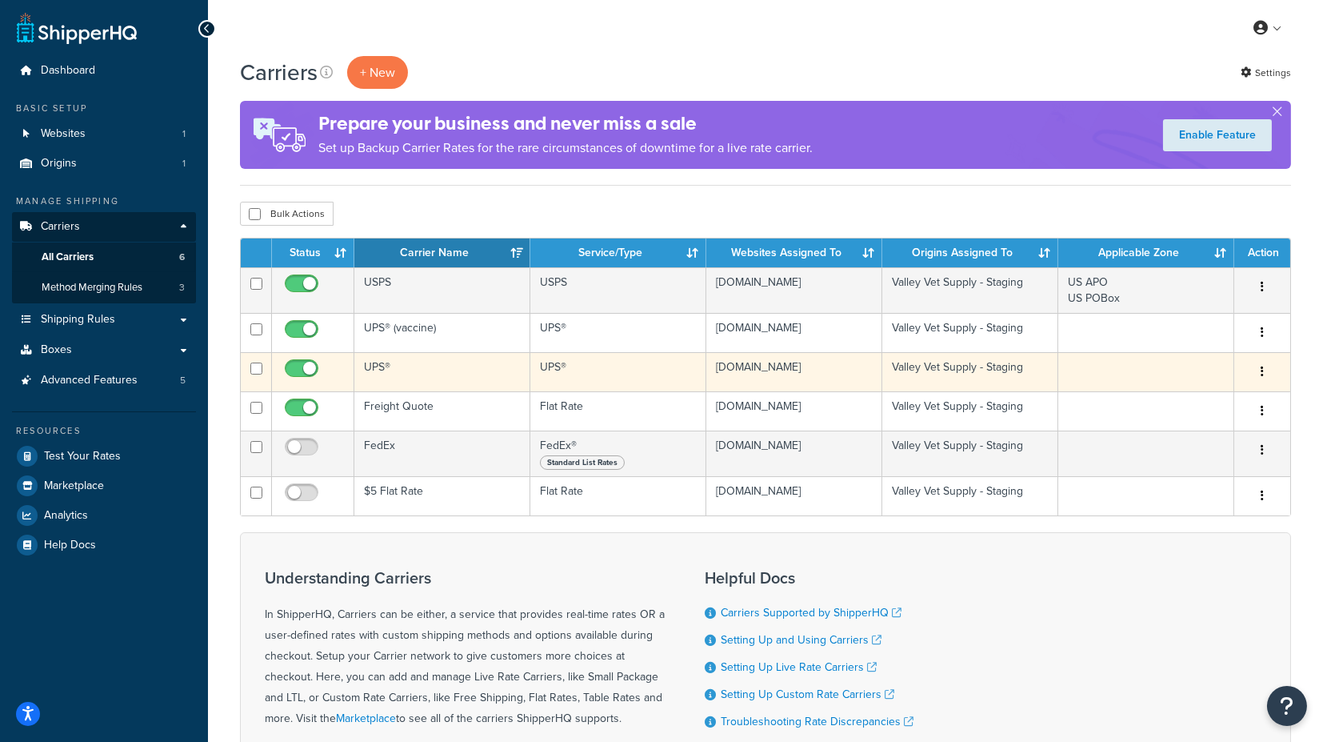
click at [376, 369] on td "UPS®" at bounding box center [442, 371] width 176 height 39
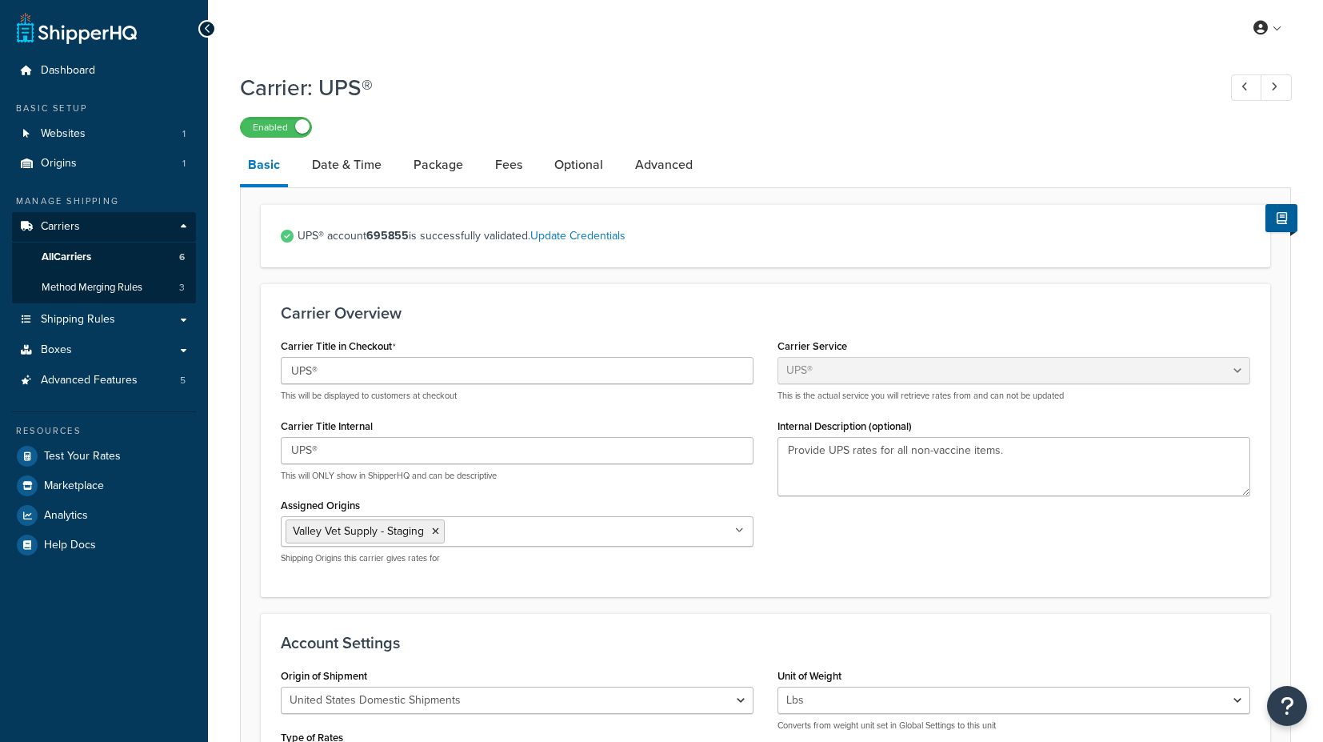
select select "ups"
click at [443, 172] on link "Package" at bounding box center [439, 165] width 66 height 38
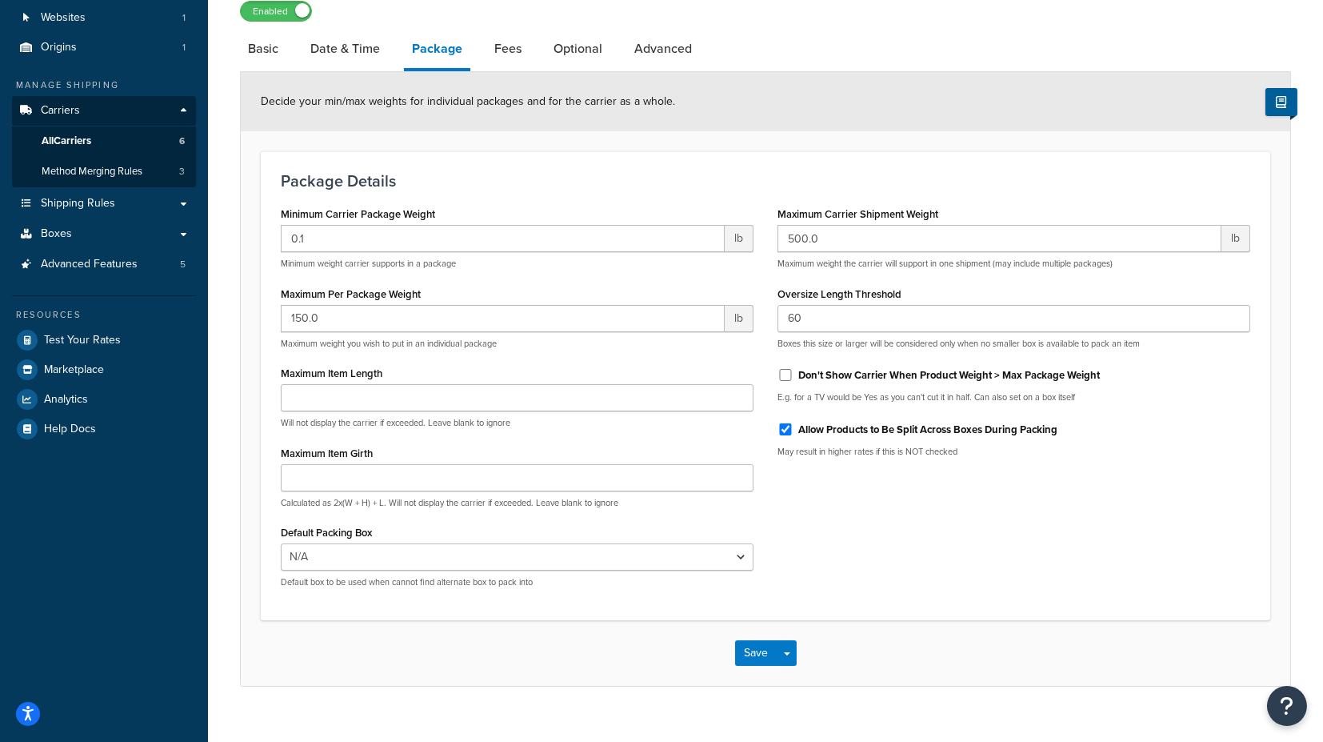
scroll to position [139, 0]
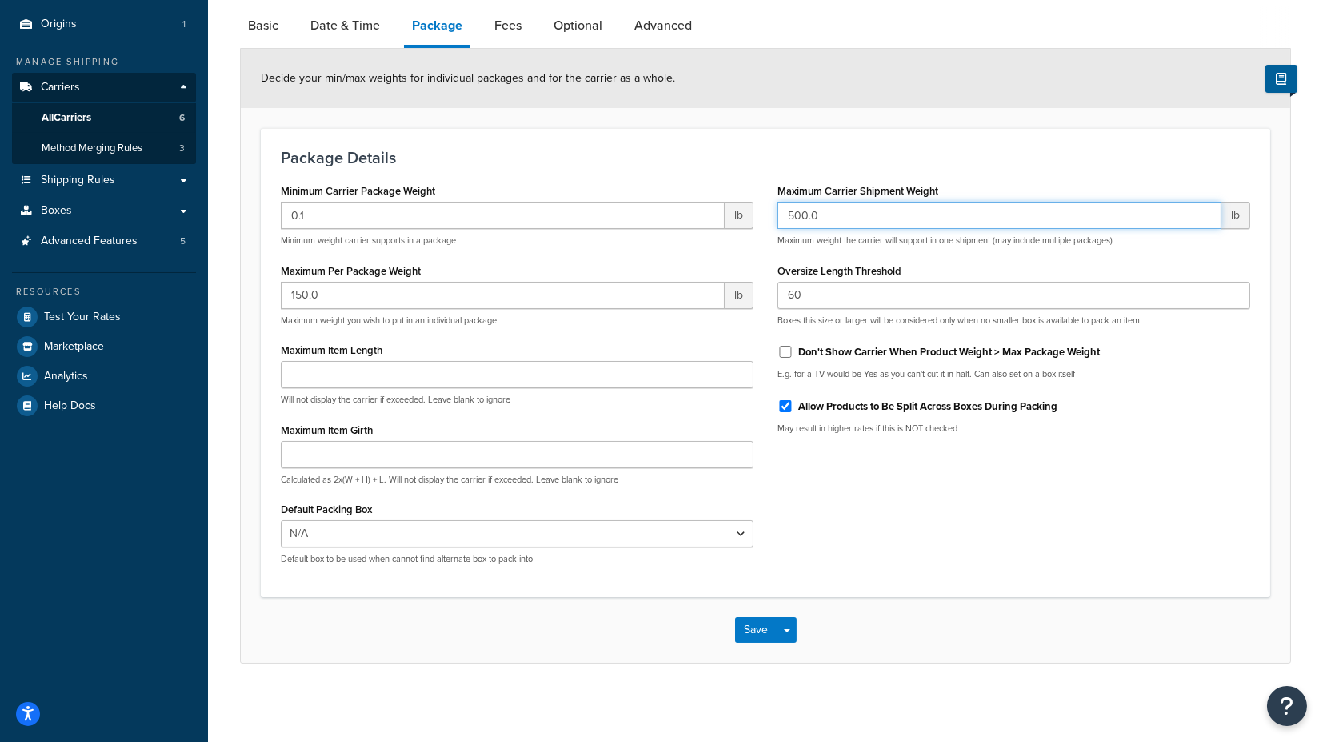
click at [794, 214] on input "500.0" at bounding box center [1000, 215] width 444 height 27
type input "5000.0"
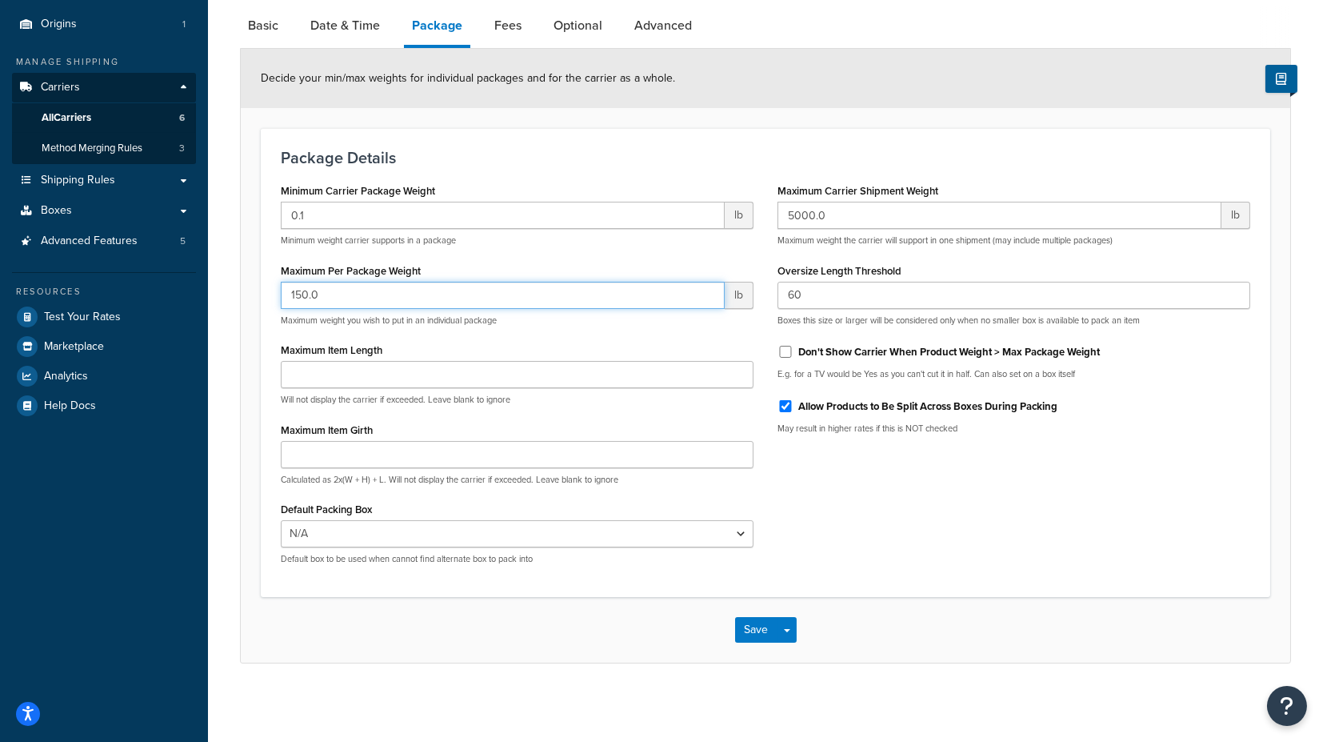
click at [301, 290] on input "150.0" at bounding box center [503, 295] width 444 height 27
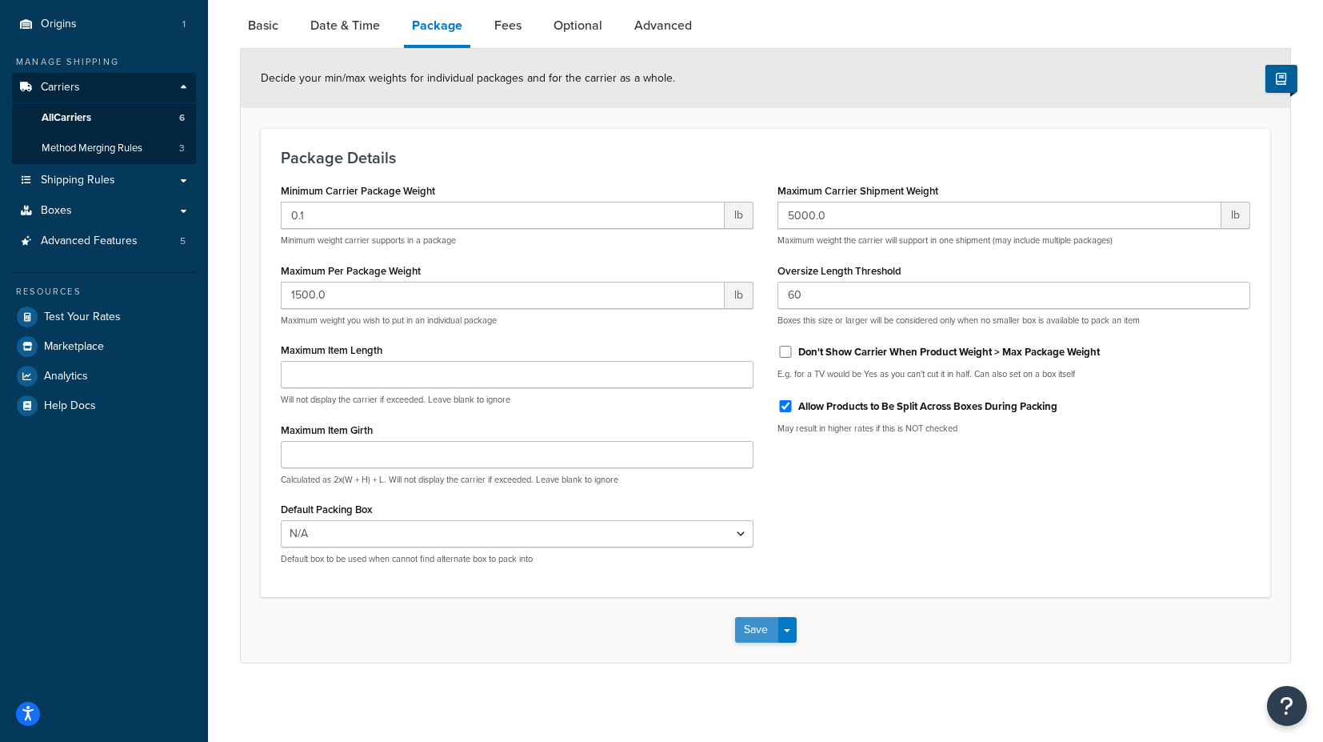
click at [749, 629] on button "Save" at bounding box center [756, 630] width 43 height 26
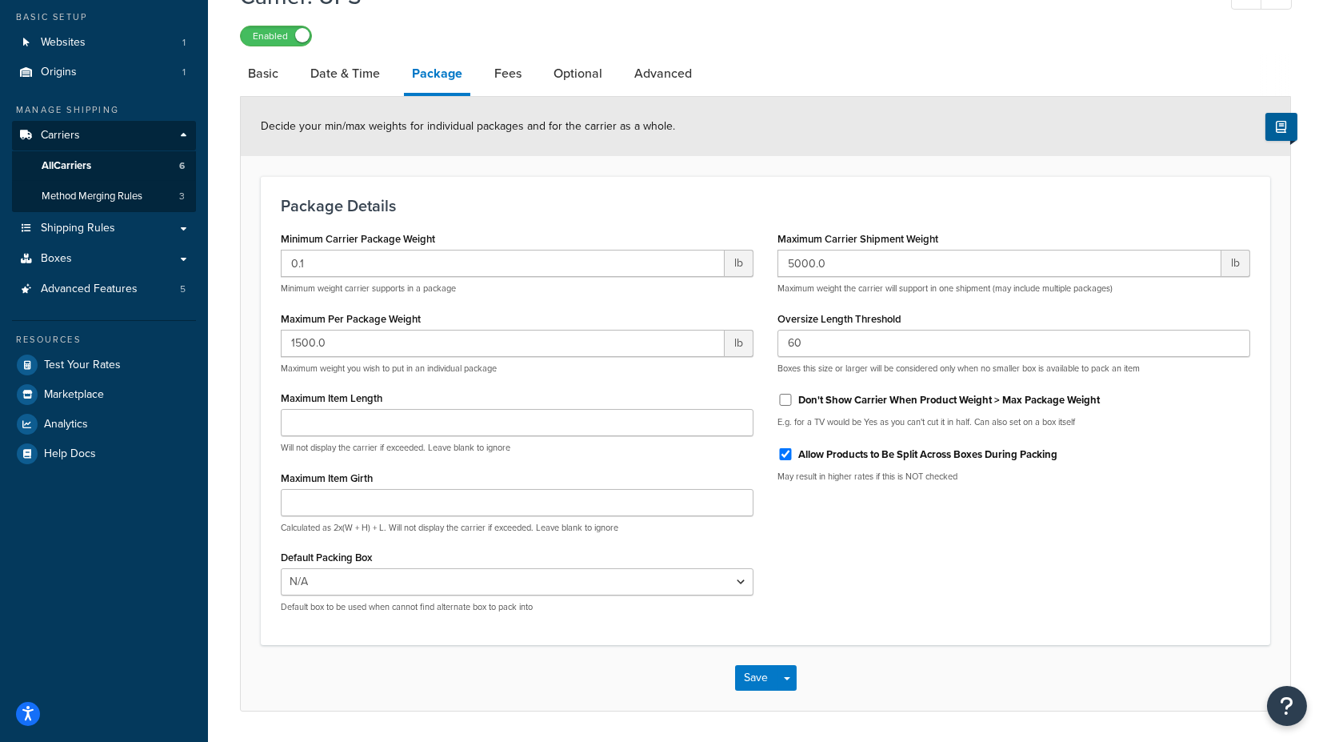
scroll to position [50, 0]
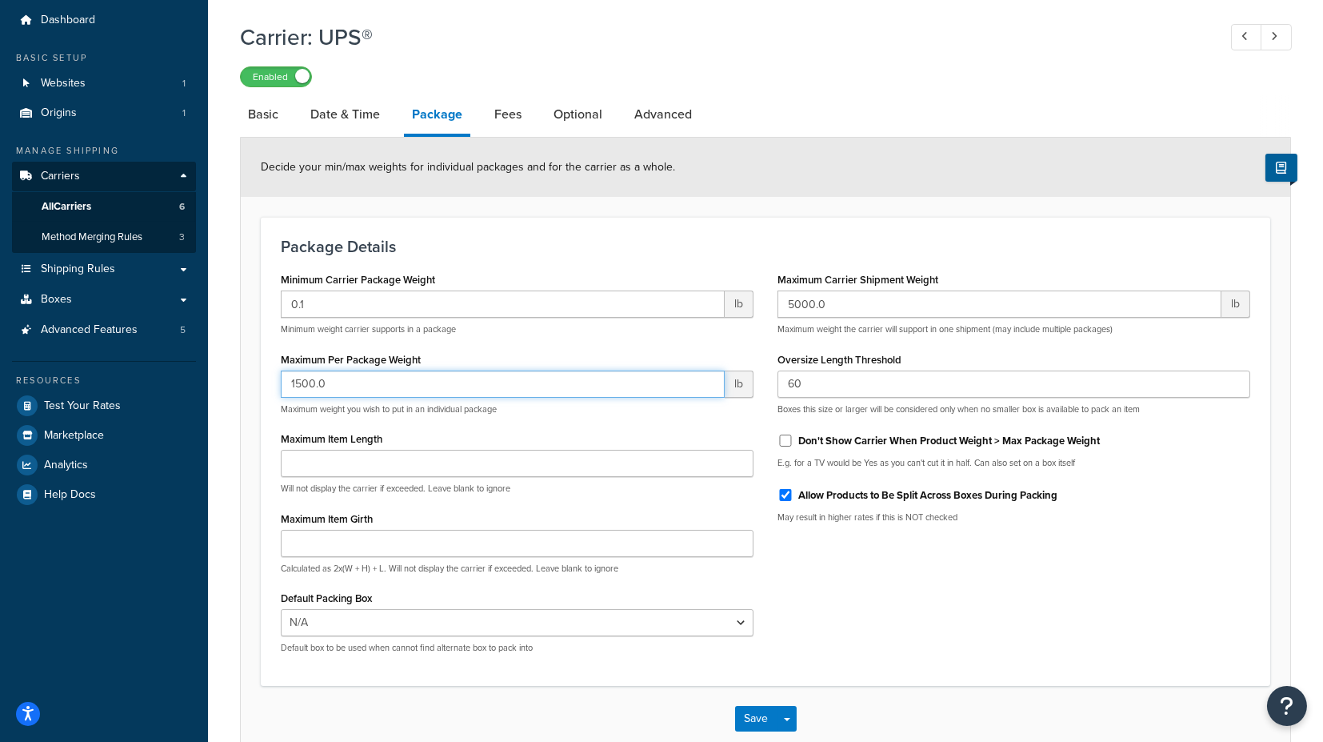
click at [302, 382] on input "1500.0" at bounding box center [503, 383] width 444 height 27
type input "150.0"
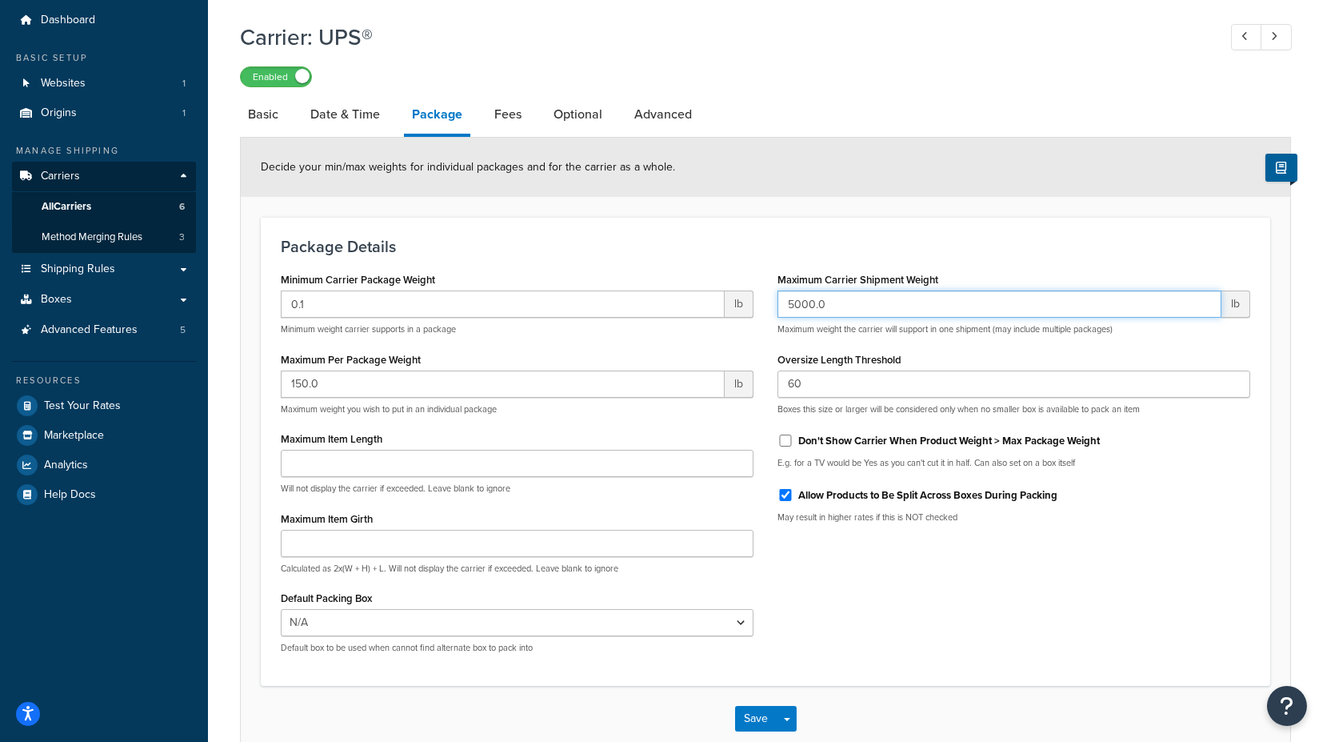
click at [795, 300] on input "5000.0" at bounding box center [1000, 303] width 444 height 27
click at [753, 721] on button "Save" at bounding box center [756, 719] width 43 height 26
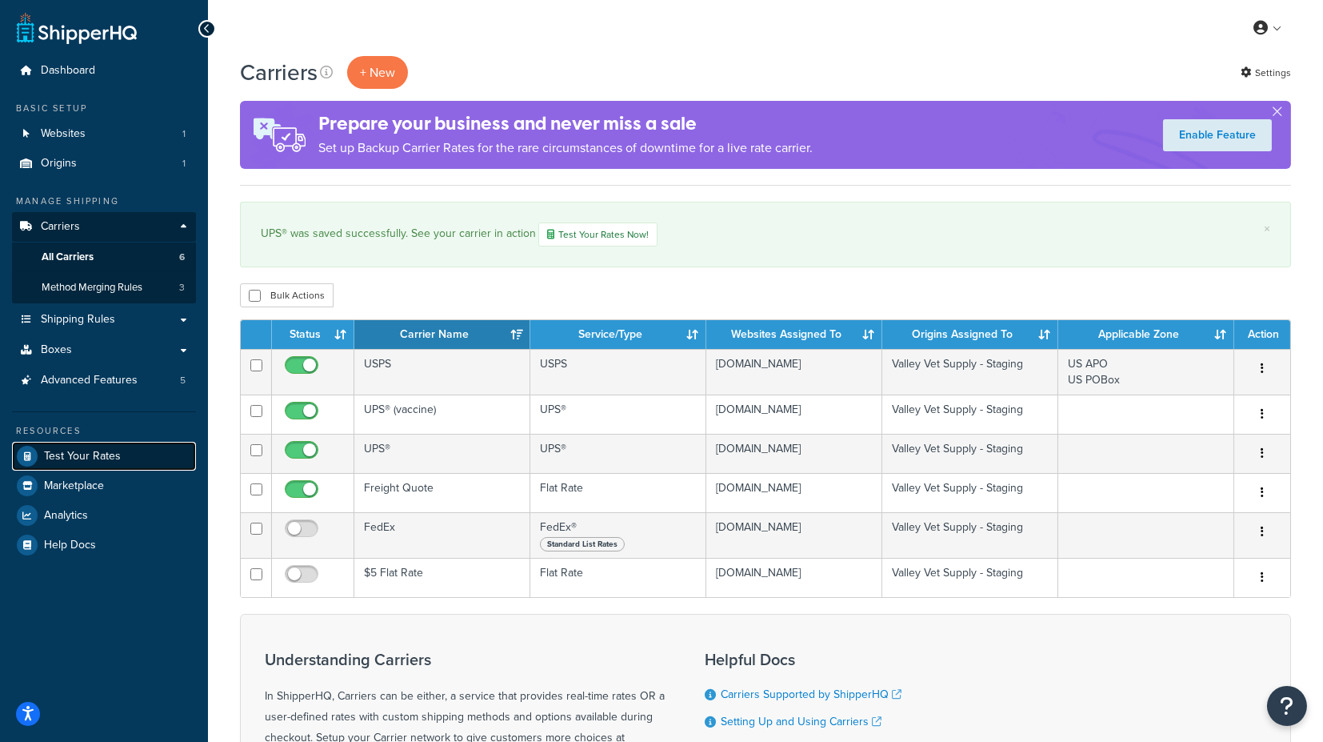
click at [122, 454] on link "Test Your Rates" at bounding box center [104, 456] width 184 height 29
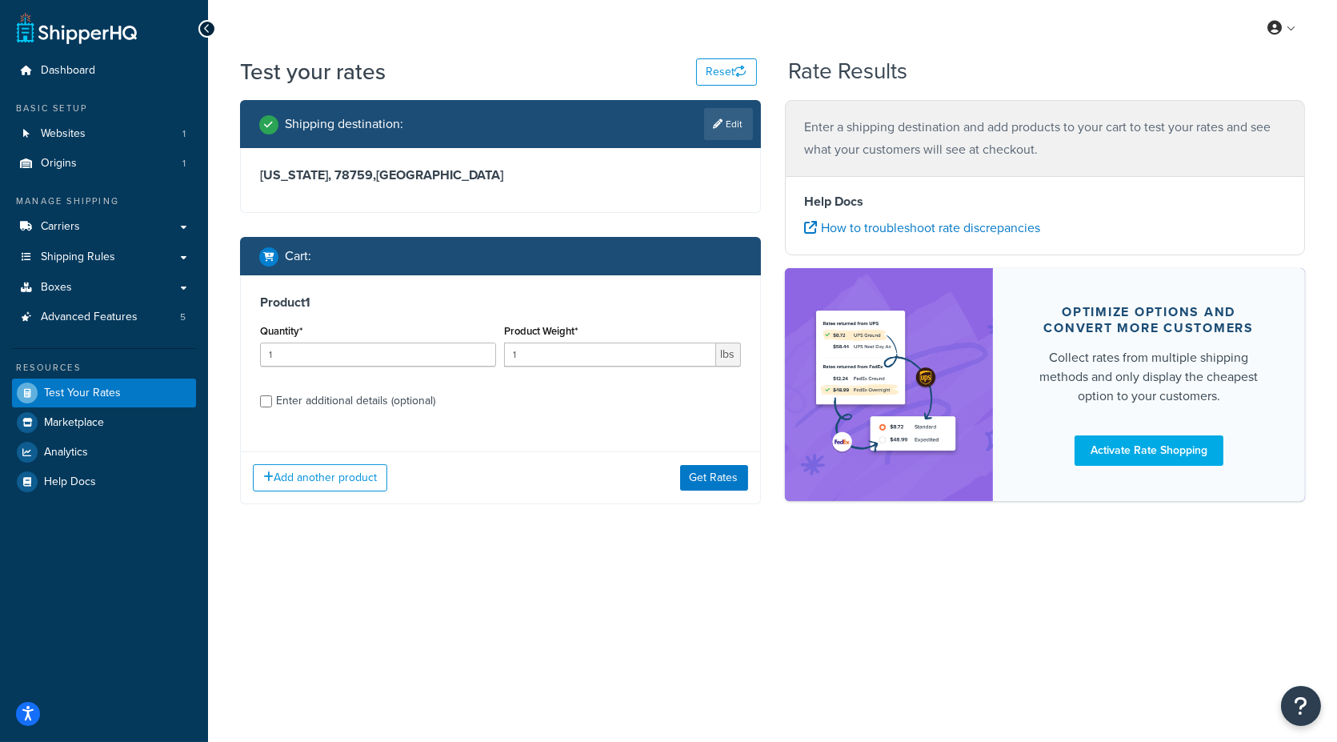
click at [368, 396] on div "Enter additional details (optional)" at bounding box center [355, 401] width 159 height 22
click at [272, 396] on input "Enter additional details (optional)" at bounding box center [266, 401] width 12 height 12
checkbox input "true"
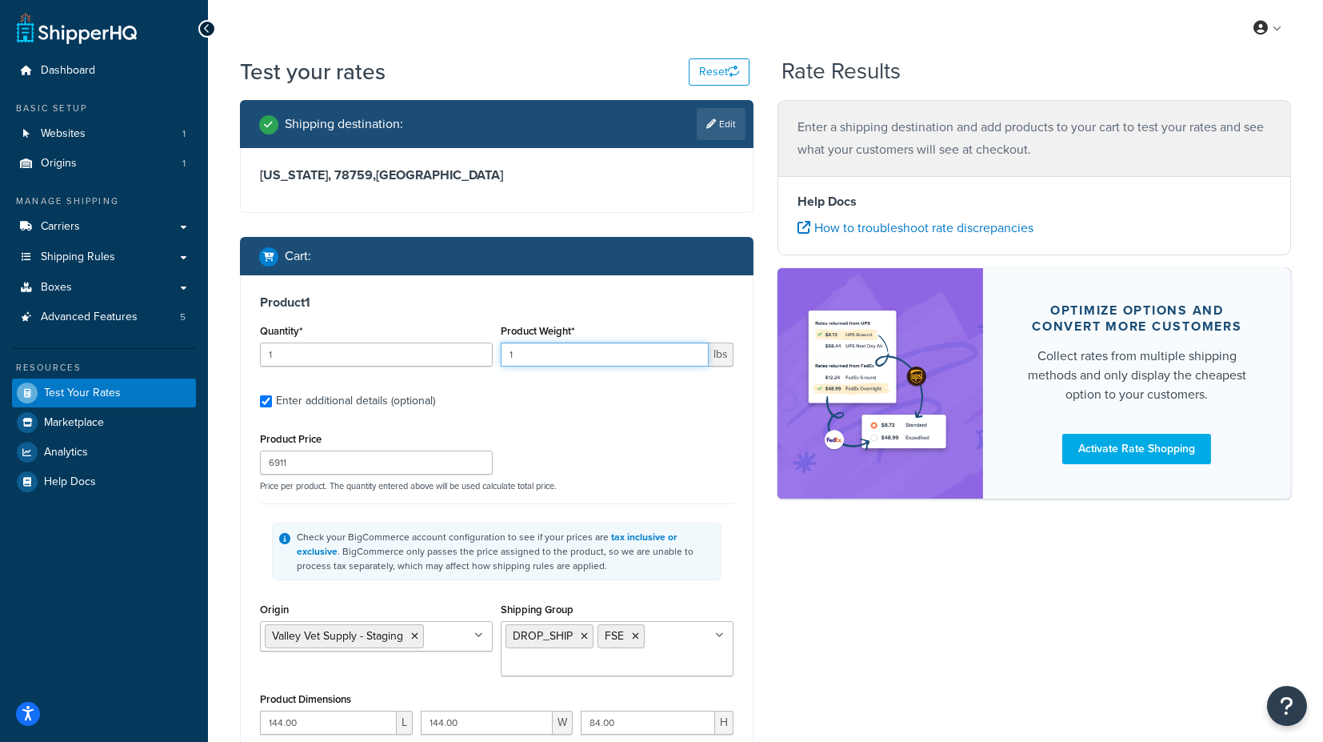
drag, startPoint x: 525, startPoint y: 349, endPoint x: 484, endPoint y: 353, distance: 41.0
click at [484, 353] on div "Quantity* 1 Product Weight* 1 lbs" at bounding box center [497, 349] width 482 height 58
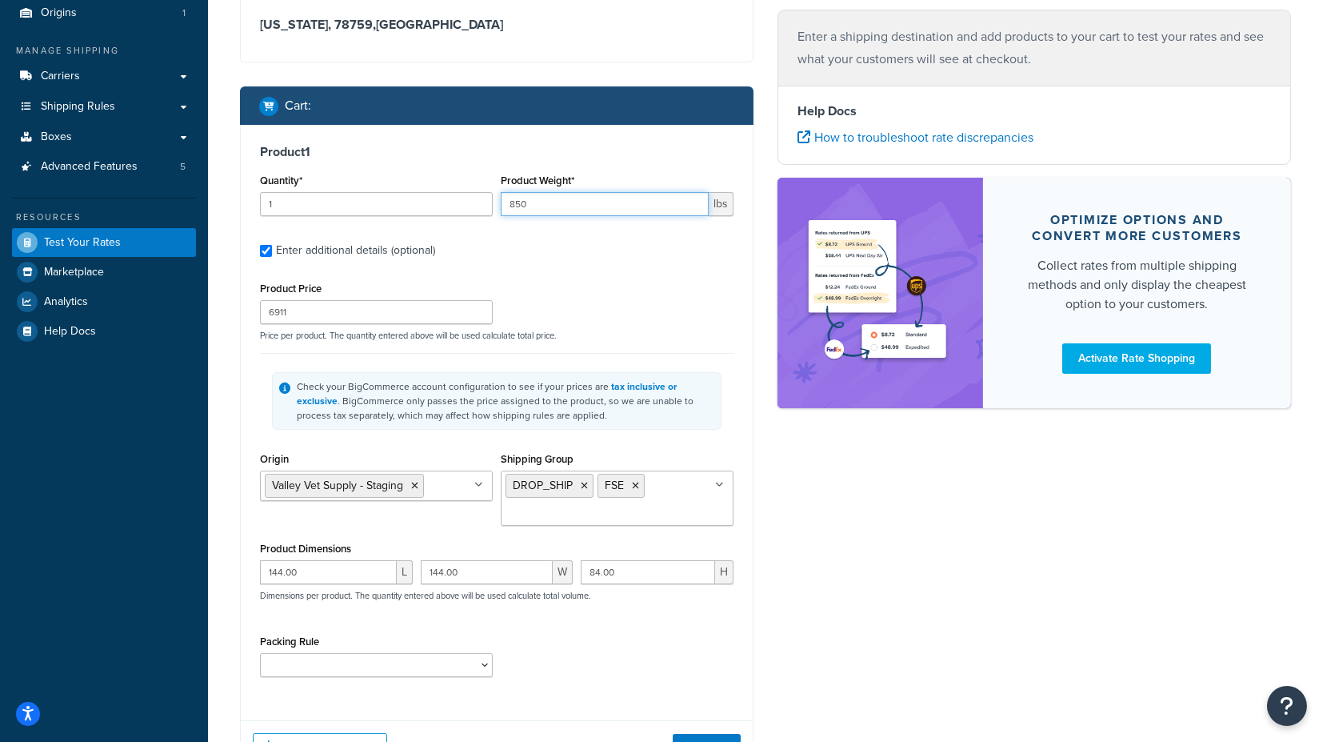
scroll to position [178, 0]
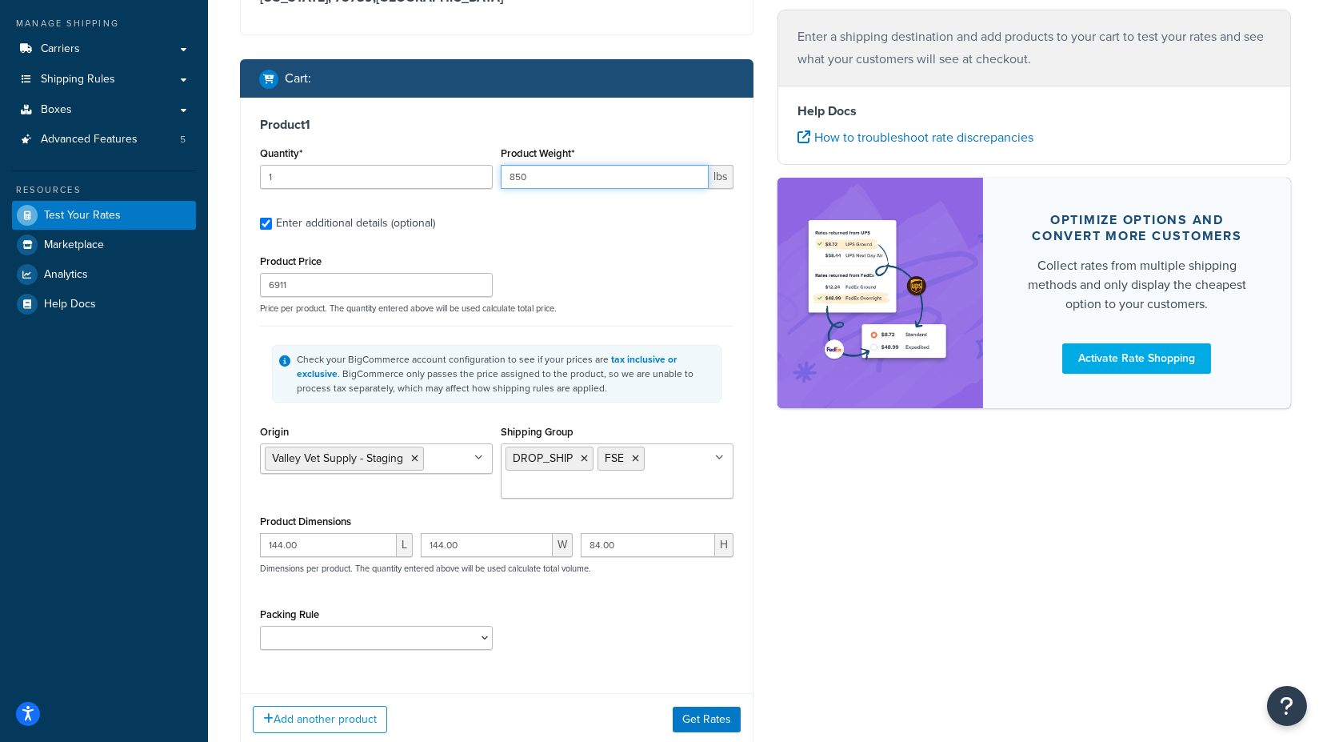
type input "850"
click at [847, 550] on div "Shipping destination : Edit [US_STATE], 78759 , [GEOGRAPHIC_DATA] Cart : Produc…" at bounding box center [765, 345] width 1075 height 847
click at [700, 713] on button "Get Rates" at bounding box center [707, 719] width 68 height 26
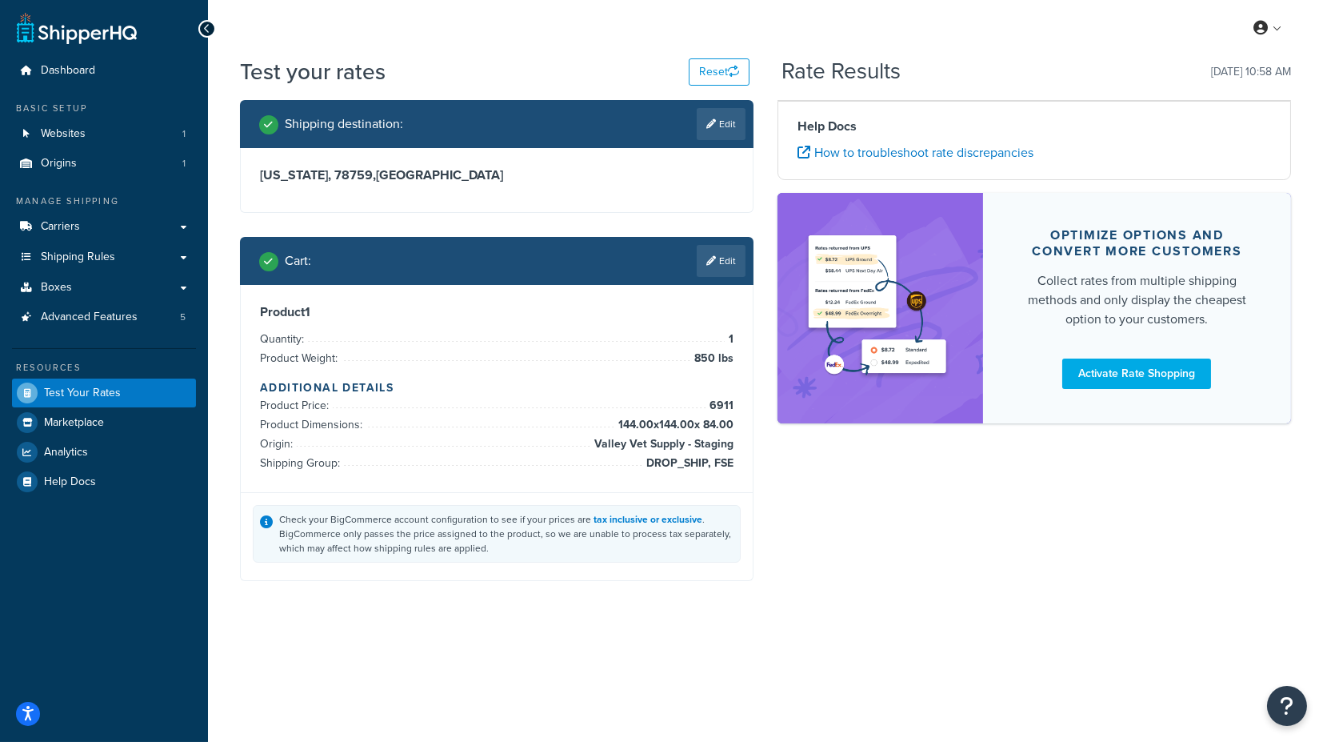
scroll to position [0, 0]
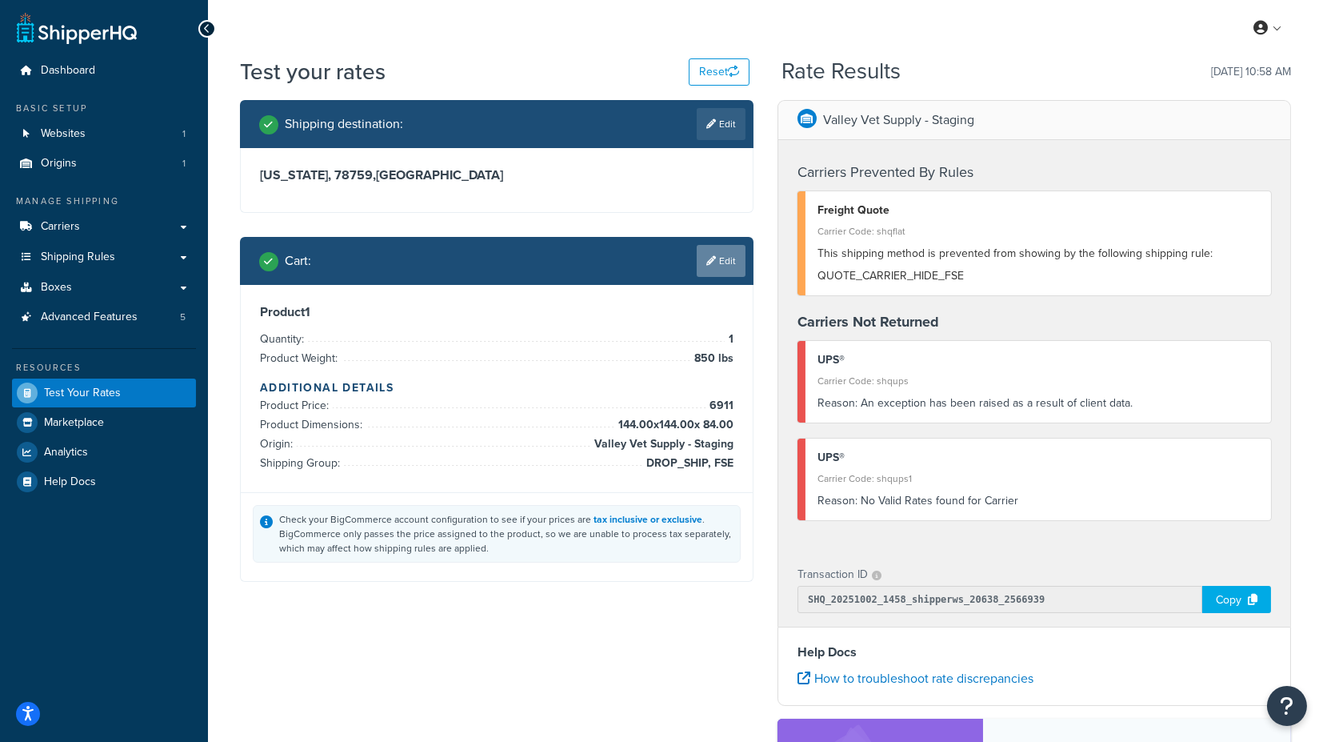
click at [720, 265] on link "Edit" at bounding box center [721, 261] width 49 height 32
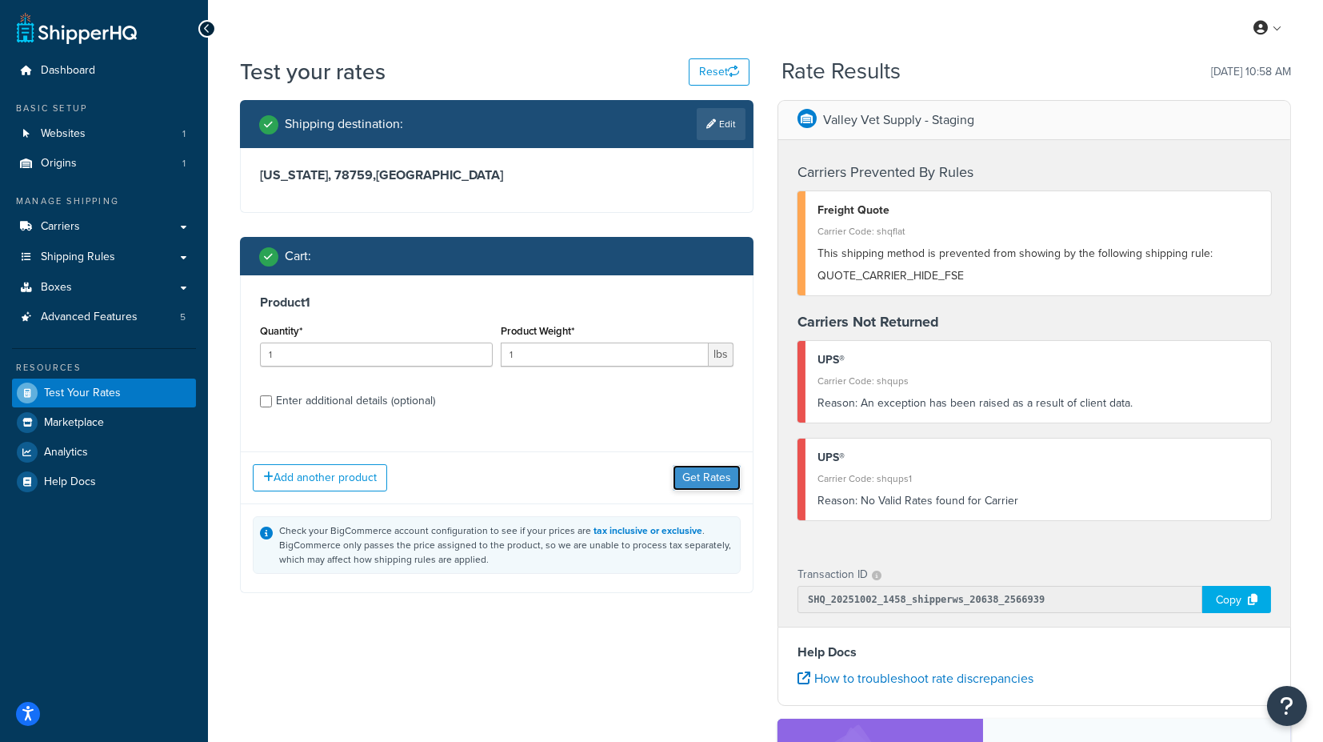
click at [706, 478] on button "Get Rates" at bounding box center [707, 478] width 68 height 26
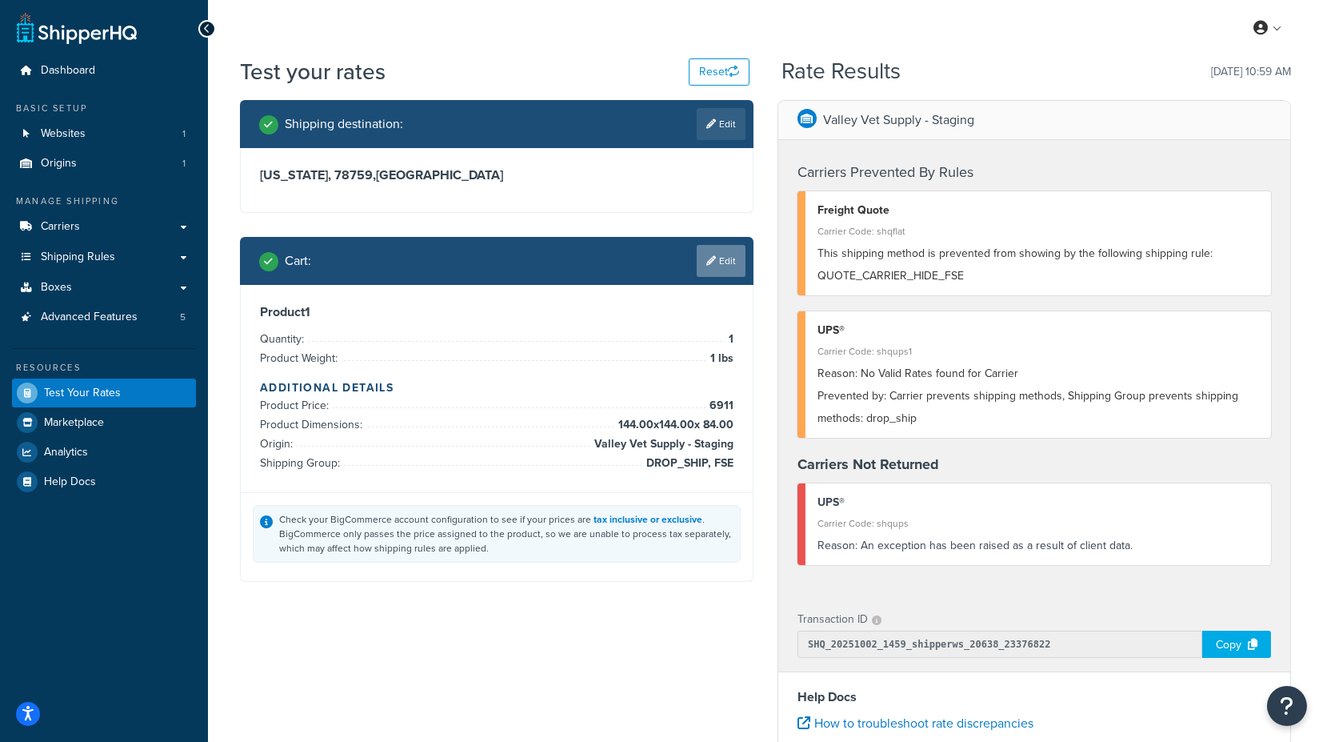
click at [727, 262] on link "Edit" at bounding box center [721, 261] width 49 height 32
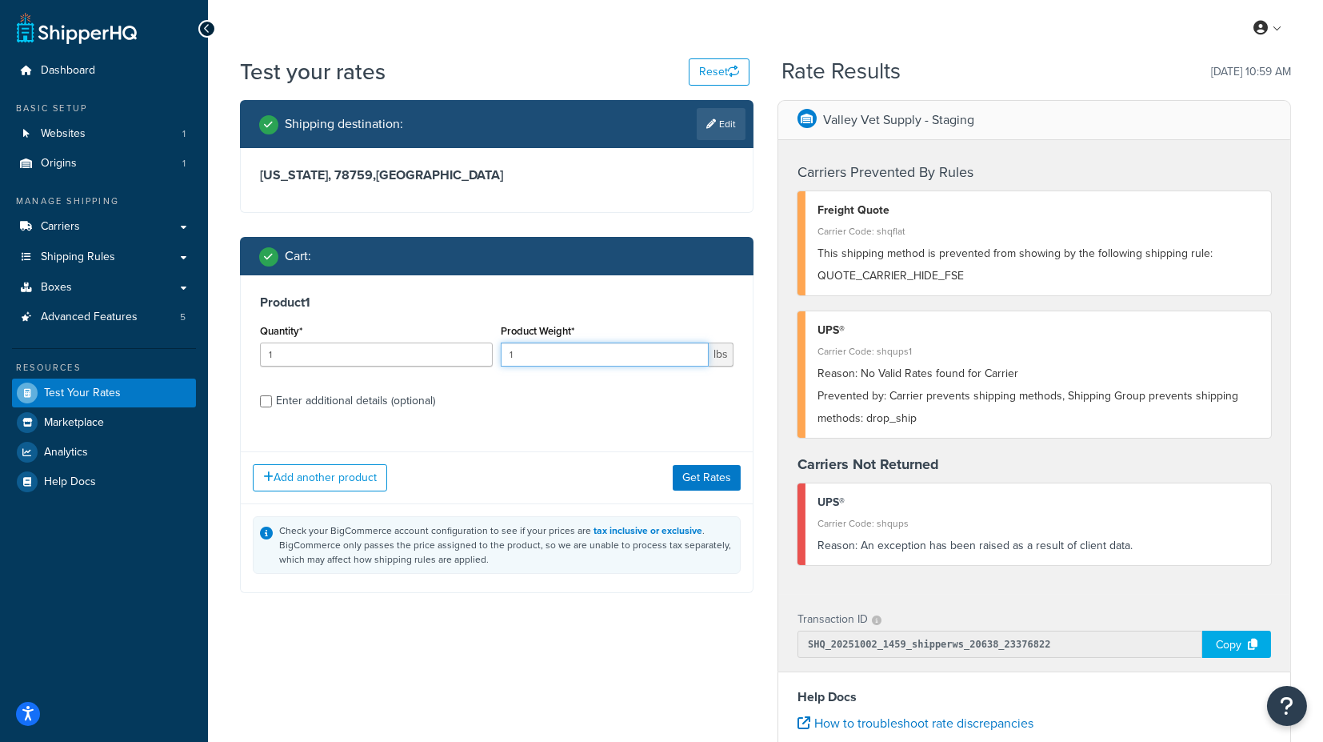
drag, startPoint x: 532, startPoint y: 348, endPoint x: 472, endPoint y: 355, distance: 60.4
click at [473, 355] on div "Quantity* 1 Product Weight* 1 lbs" at bounding box center [497, 349] width 482 height 58
type input "850"
click at [393, 401] on div "Enter additional details (optional)" at bounding box center [355, 401] width 159 height 22
click at [272, 401] on input "Enter additional details (optional)" at bounding box center [266, 401] width 12 height 12
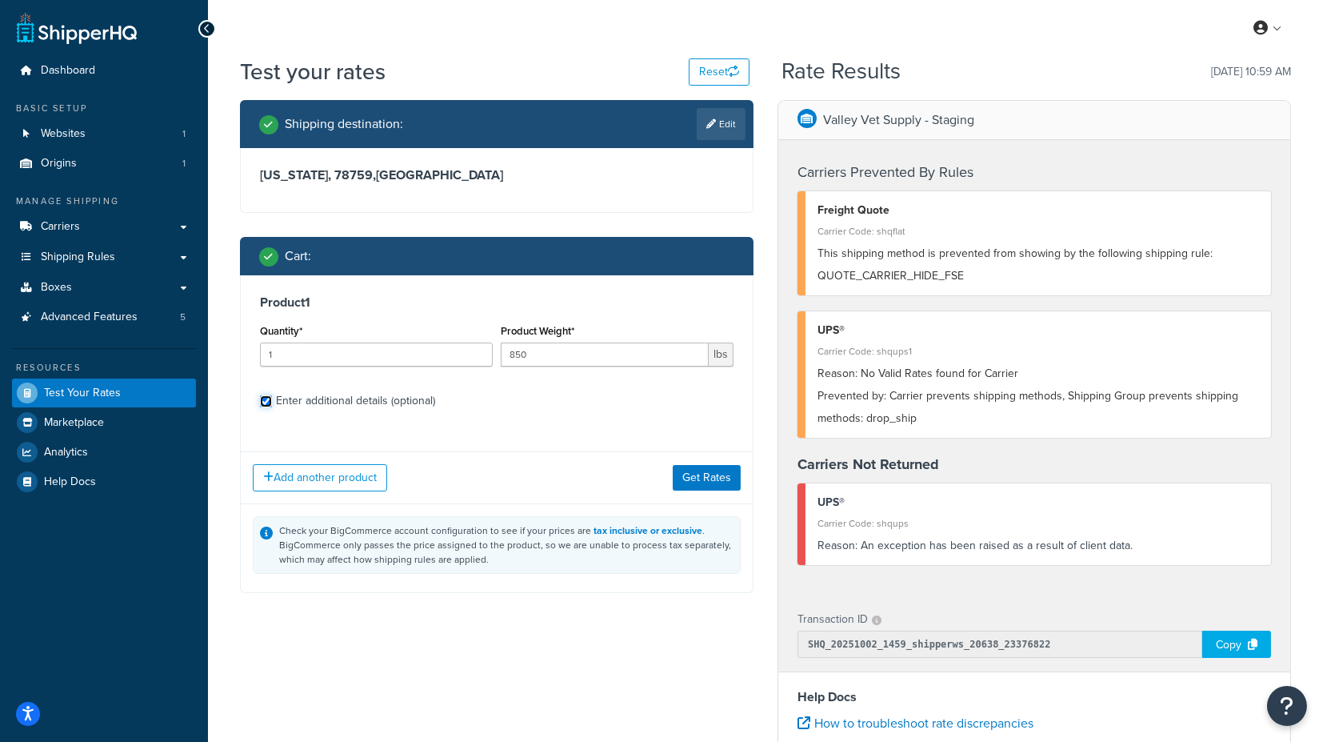
checkbox input "true"
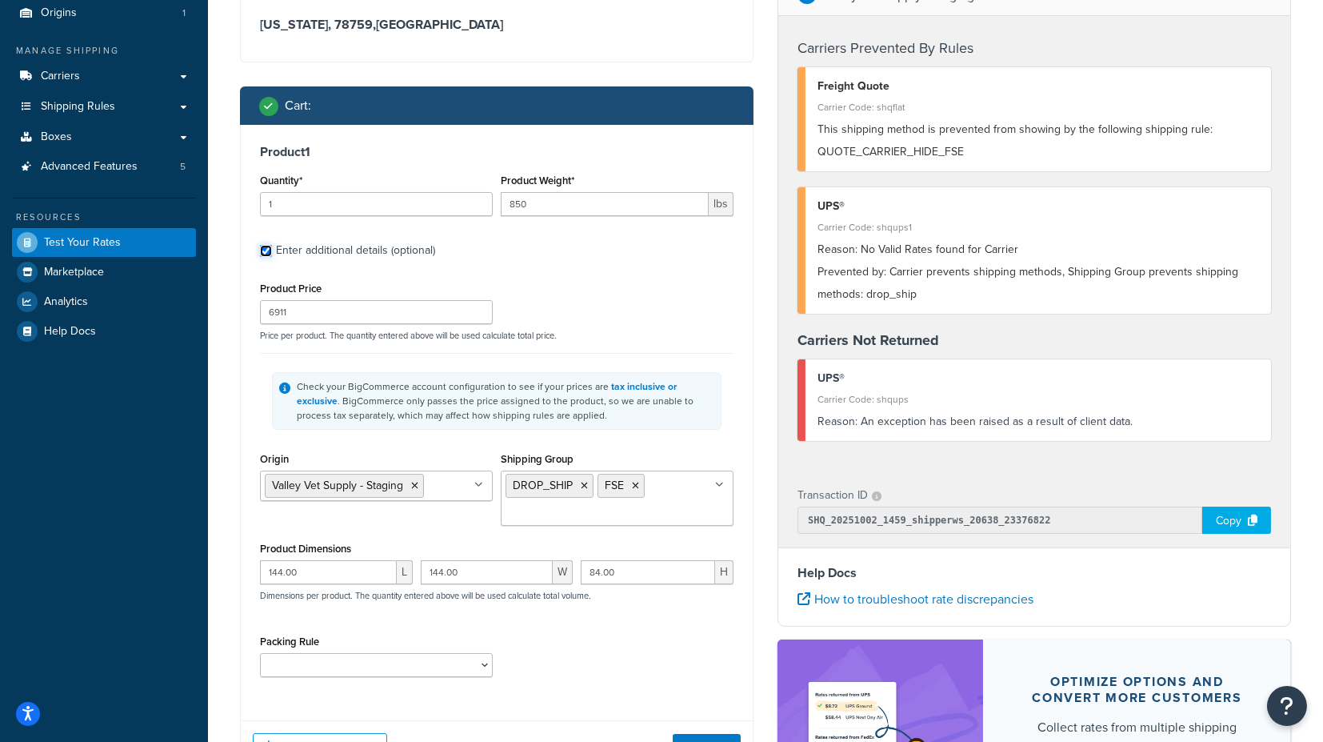
scroll to position [178, 0]
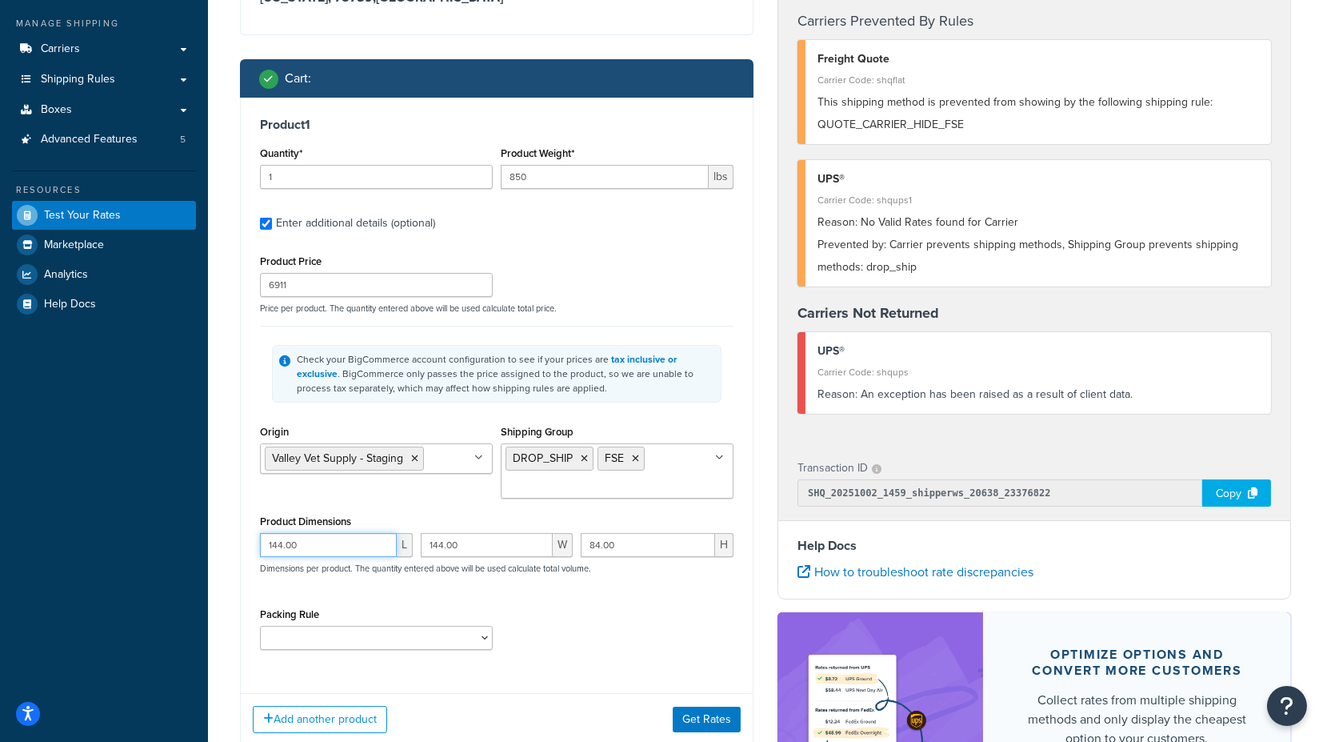
click at [273, 543] on input "144.00" at bounding box center [328, 545] width 137 height 24
type input "44.00"
click at [433, 545] on input "144.00" at bounding box center [487, 545] width 133 height 24
click at [434, 539] on input "144.00" at bounding box center [487, 545] width 133 height 24
click at [436, 539] on input "144.00" at bounding box center [487, 545] width 133 height 24
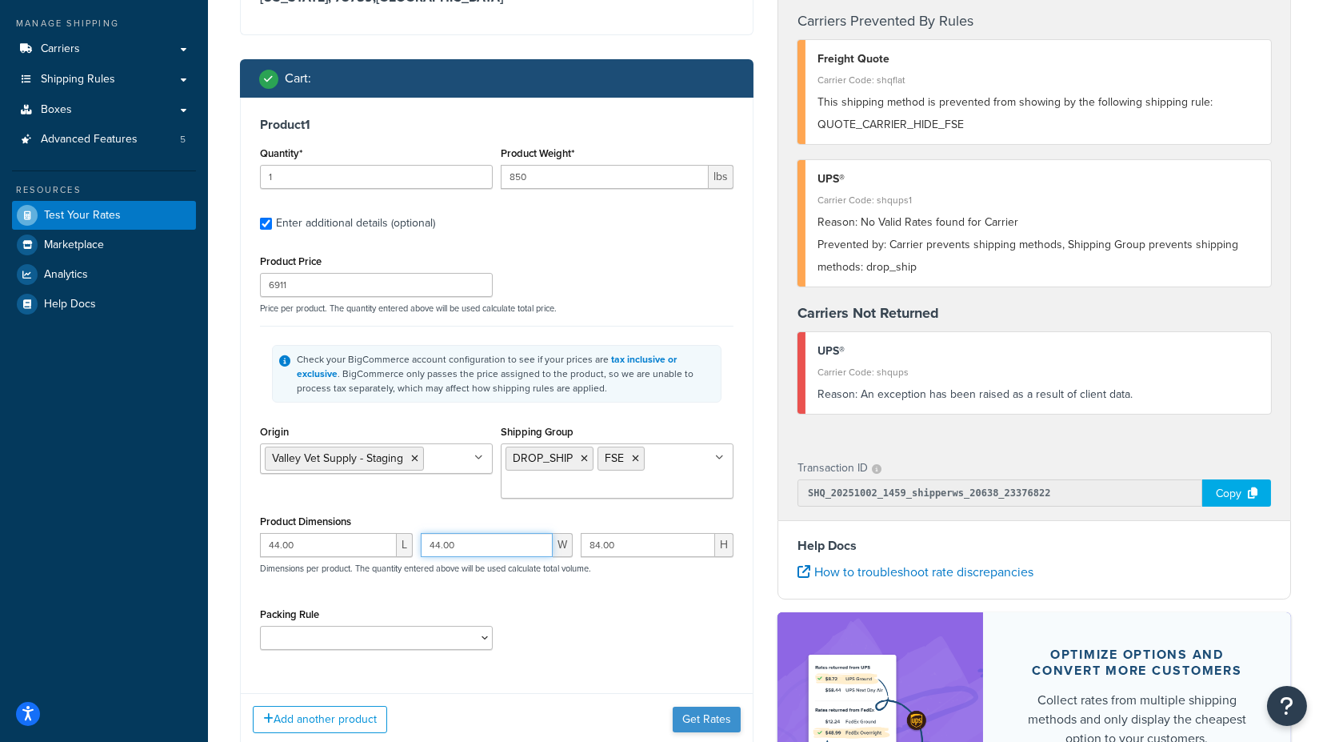
type input "44.00"
click at [693, 723] on button "Get Rates" at bounding box center [707, 719] width 68 height 26
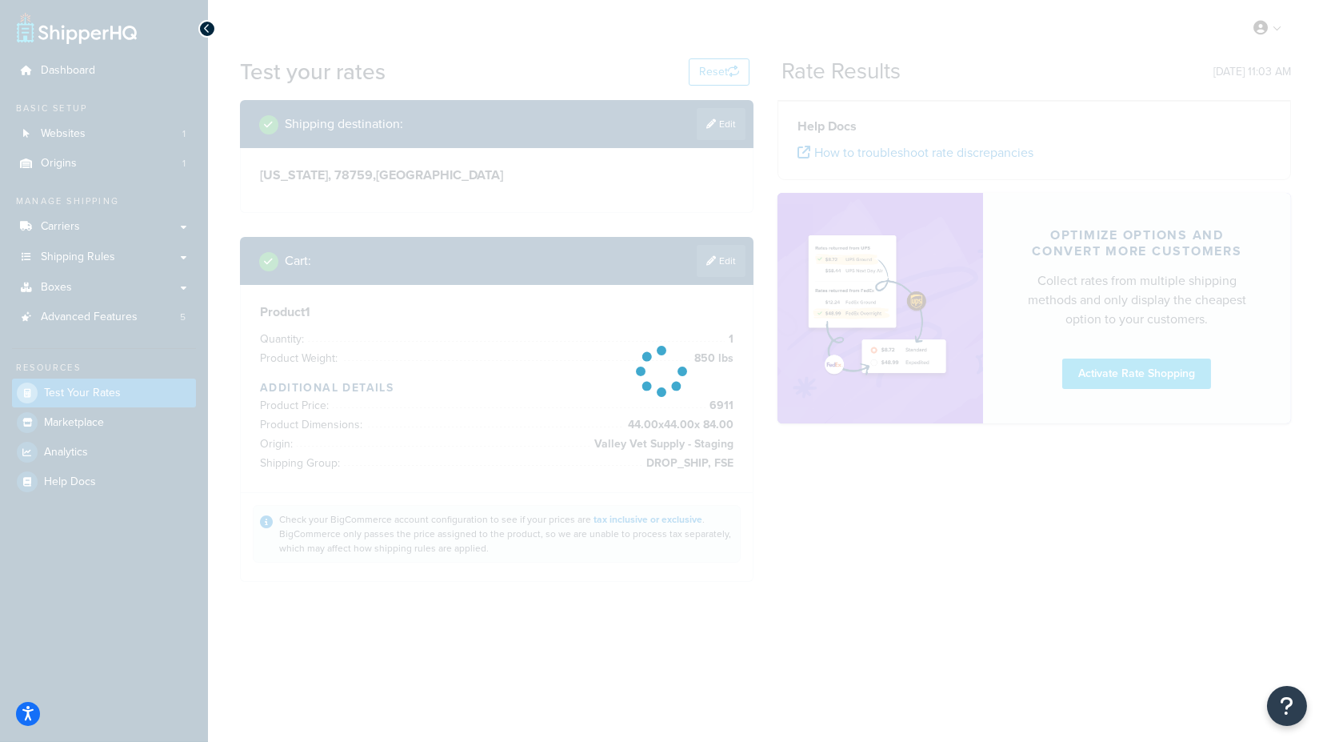
scroll to position [0, 0]
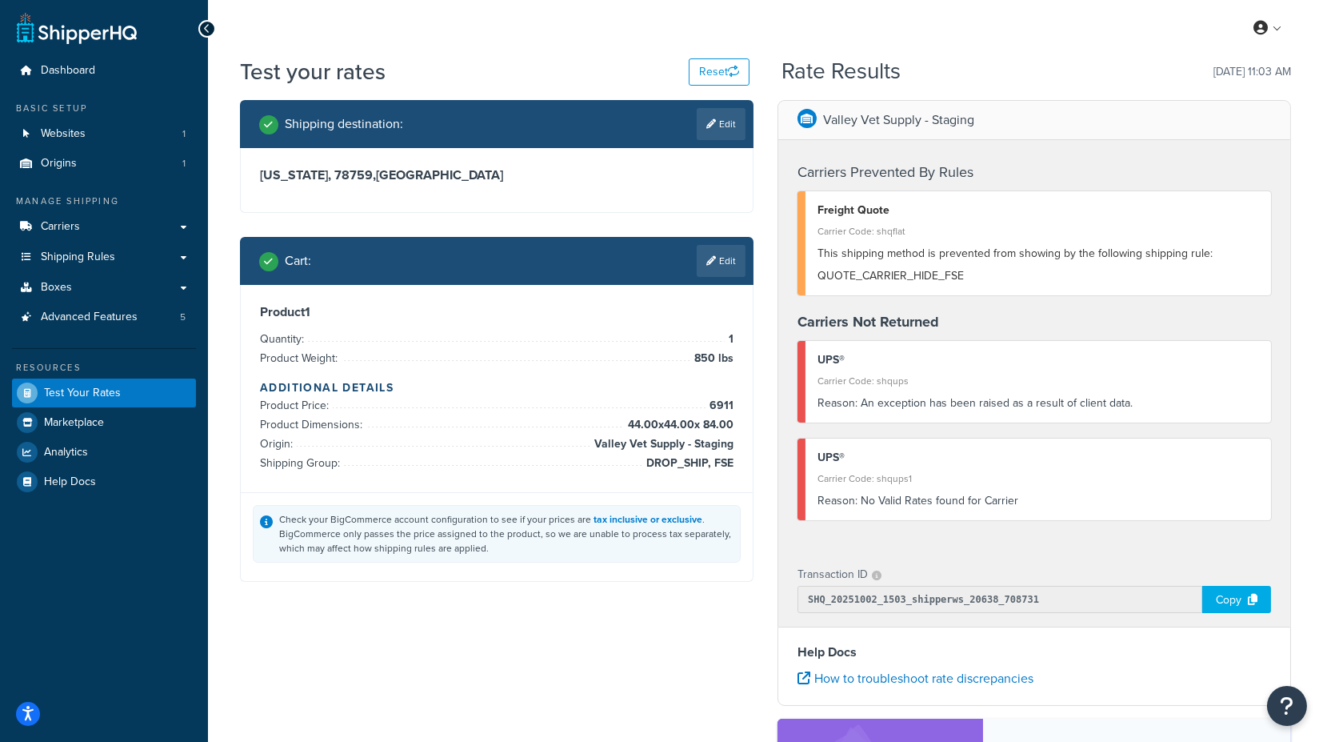
click at [722, 259] on link "Edit" at bounding box center [721, 261] width 49 height 32
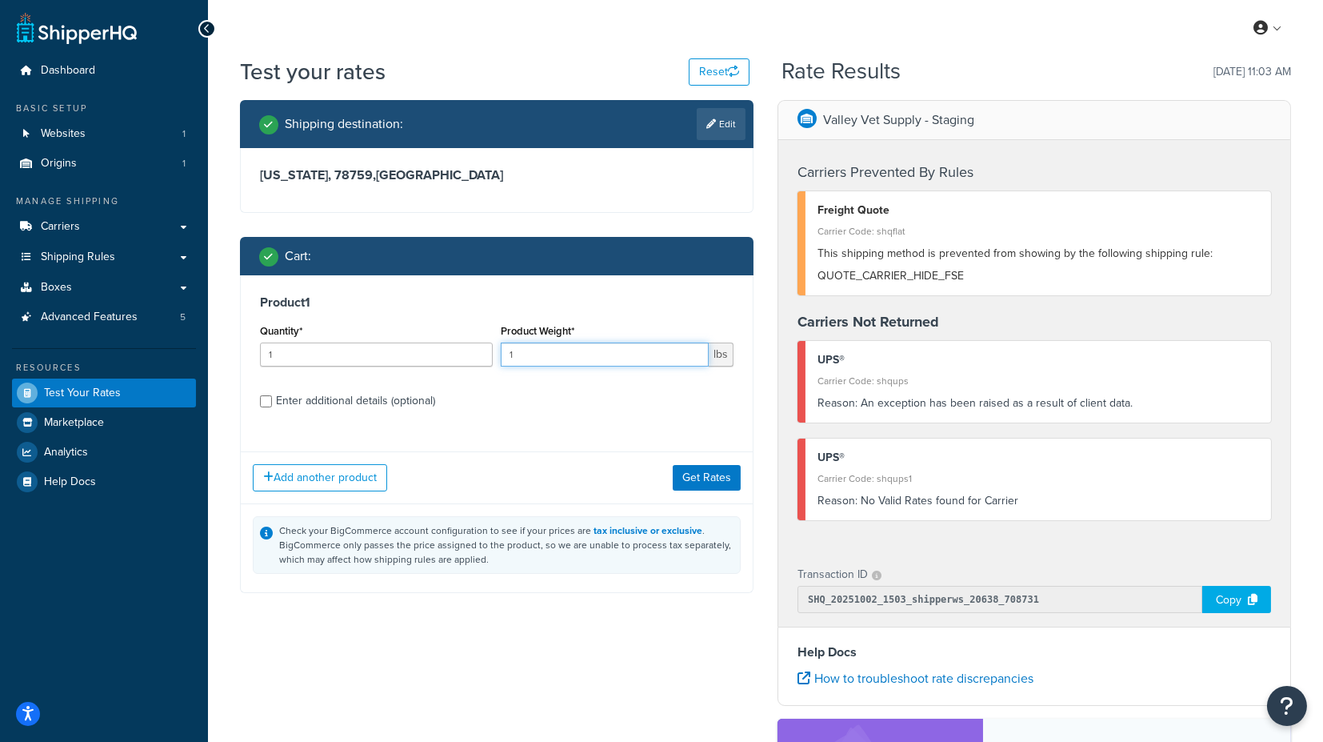
drag, startPoint x: 569, startPoint y: 360, endPoint x: 486, endPoint y: 361, distance: 82.4
click at [486, 361] on div "Quantity* 1 Product Weight* 1 lbs" at bounding box center [497, 349] width 482 height 58
type input "850"
click at [411, 398] on div "Enter additional details (optional)" at bounding box center [355, 401] width 159 height 22
click at [272, 398] on input "Enter additional details (optional)" at bounding box center [266, 401] width 12 height 12
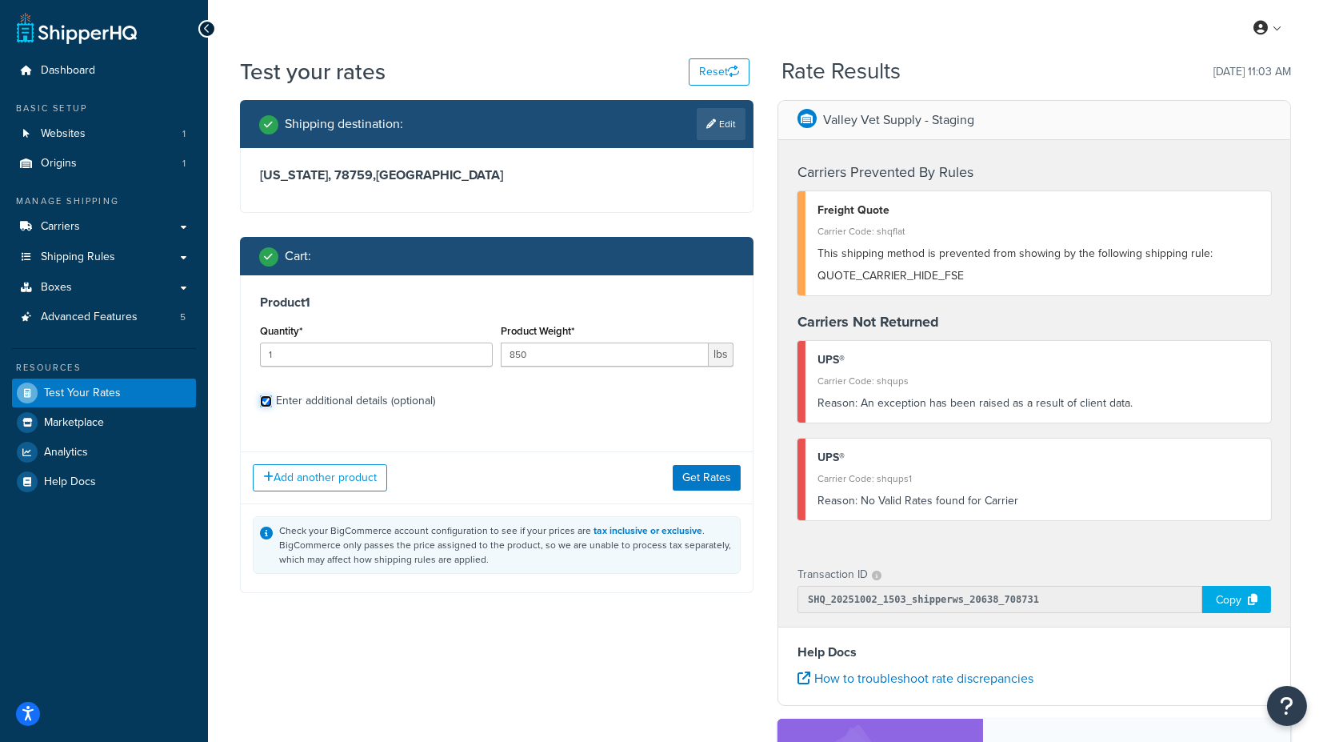
checkbox input "true"
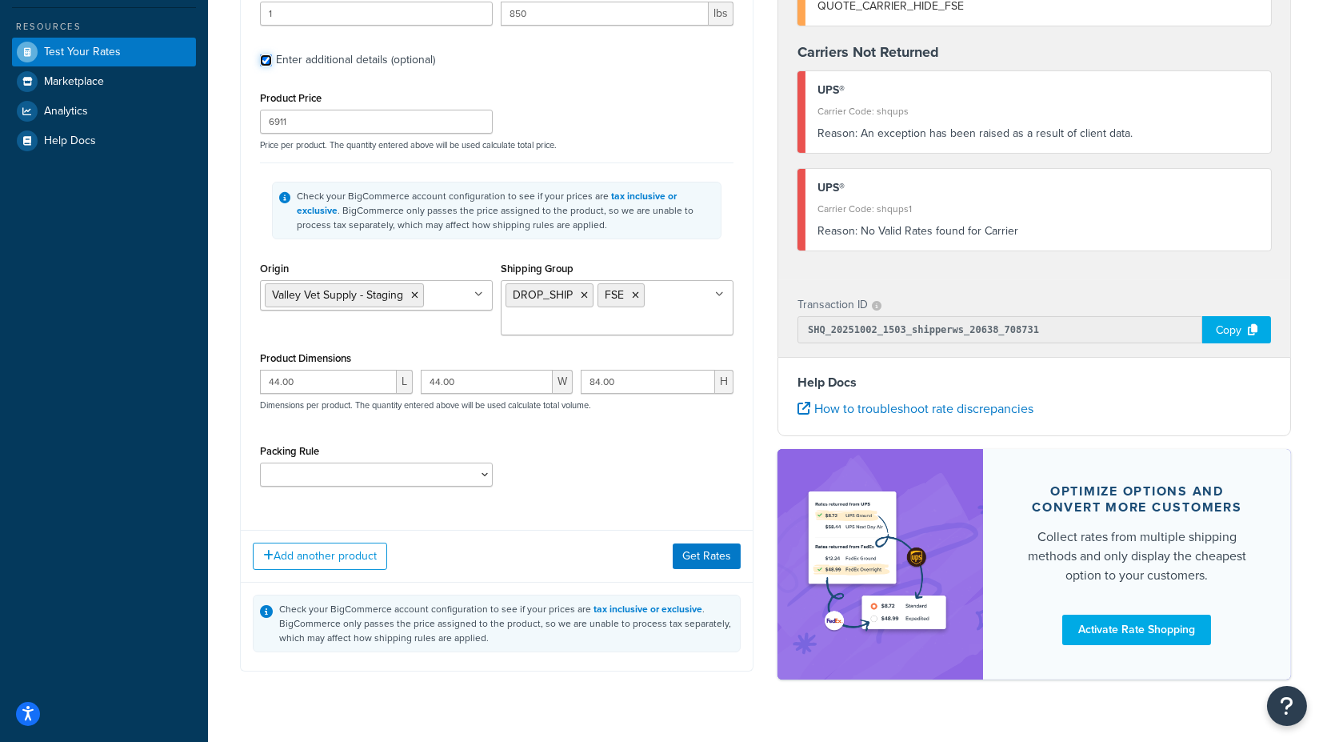
scroll to position [355, 0]
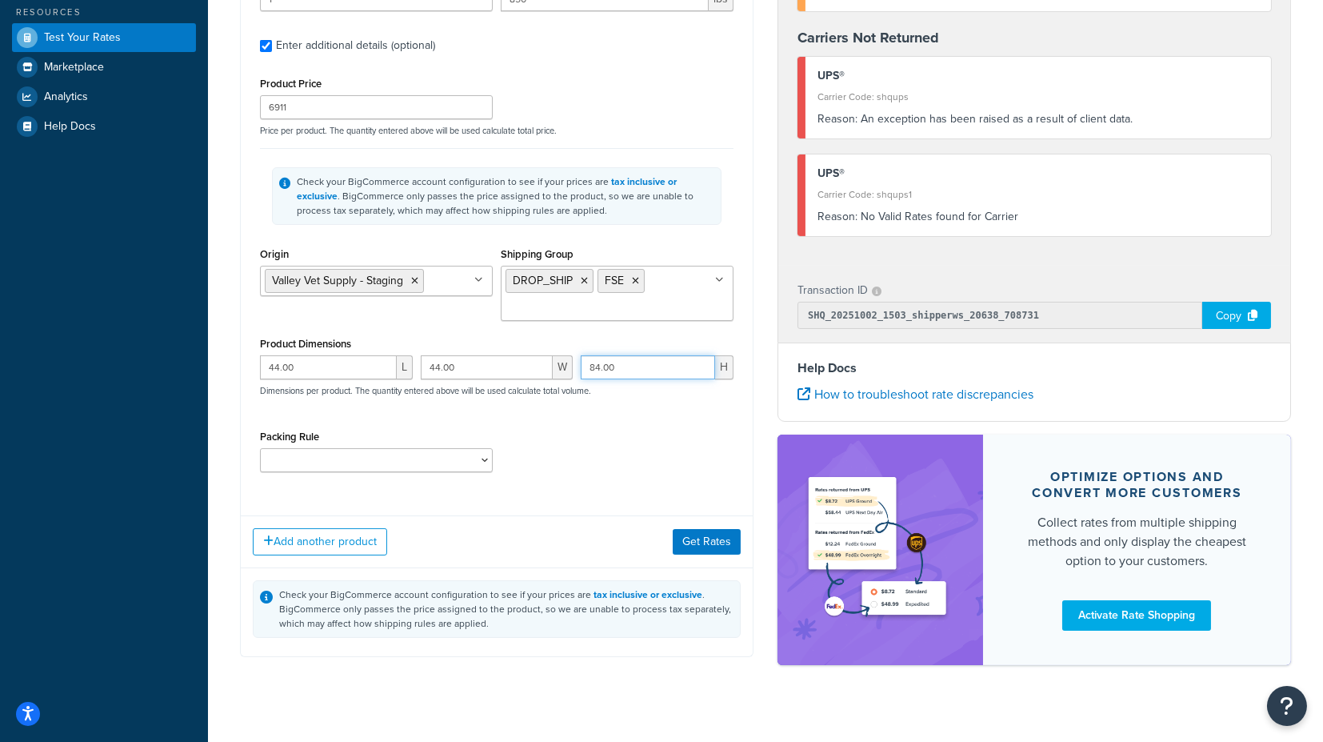
drag, startPoint x: 626, startPoint y: 367, endPoint x: 545, endPoint y: 363, distance: 80.9
click at [545, 363] on div "44.00 L 44.00 W 84.00 H Dimensions per product. The quantity entered above will…" at bounding box center [497, 384] width 482 height 58
type input "12"
drag, startPoint x: 469, startPoint y: 366, endPoint x: 398, endPoint y: 366, distance: 71.2
click at [398, 366] on div "44.00 L 44.00 W 12 H Dimensions per product. The quantity entered above will be…" at bounding box center [497, 384] width 482 height 58
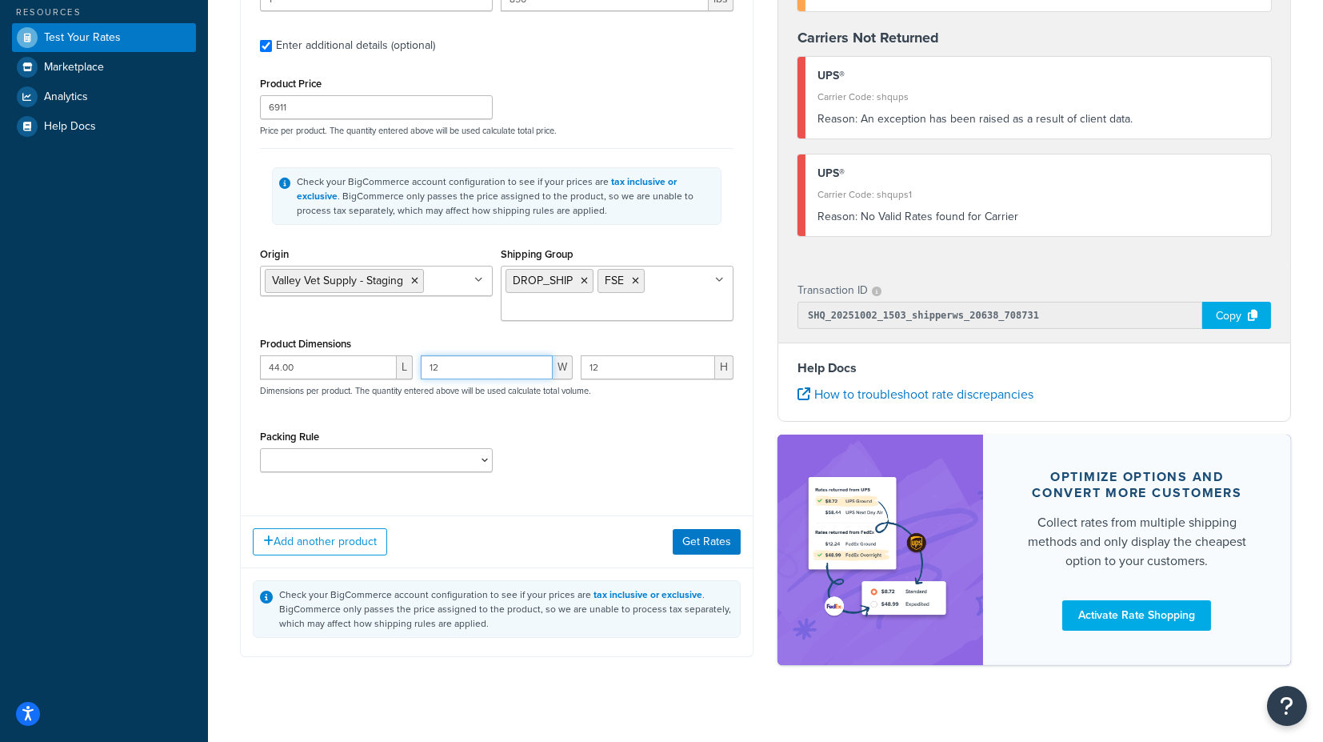
type input "12"
drag, startPoint x: 330, startPoint y: 370, endPoint x: 197, endPoint y: 369, distance: 132.8
click at [197, 369] on div "Dashboard Basic Setup Websites 1 Origins 1 Manage Shipping Carriers Carriers Al…" at bounding box center [661, 203] width 1323 height 1116
type input "12"
click at [724, 541] on button "Get Rates" at bounding box center [707, 542] width 68 height 26
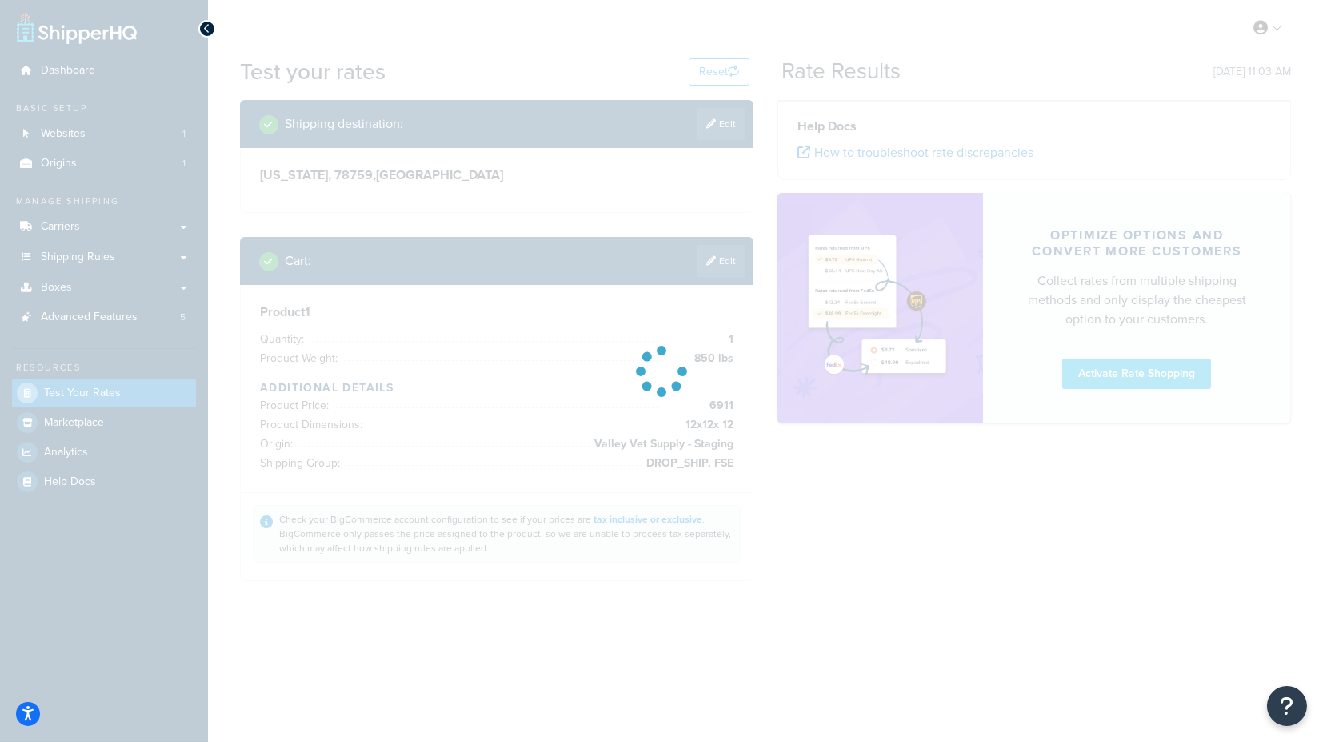
scroll to position [0, 0]
